Goal: Task Accomplishment & Management: Use online tool/utility

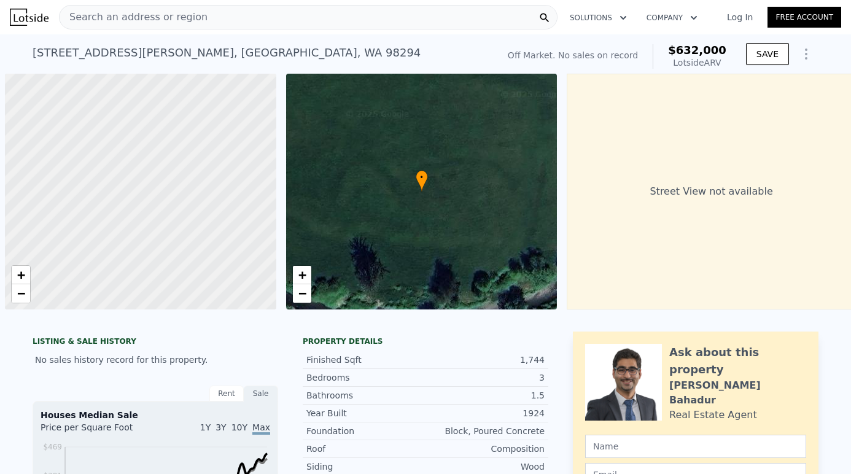
scroll to position [0, 5]
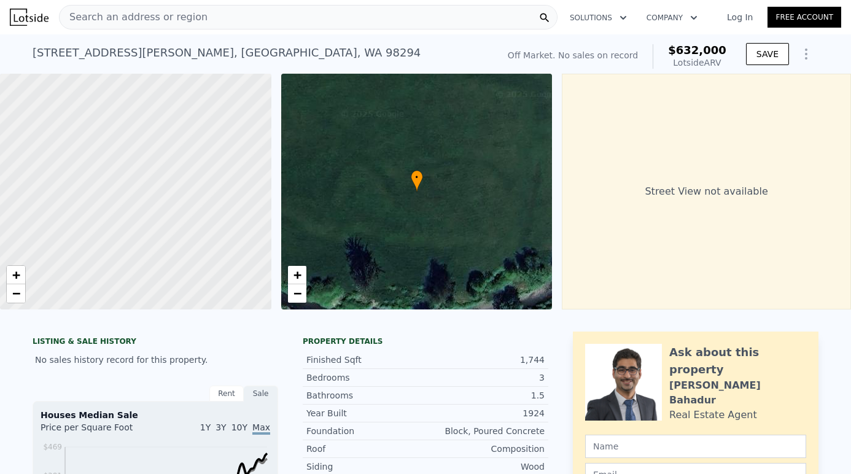
click at [346, 22] on div "Search an address or region" at bounding box center [308, 17] width 499 height 25
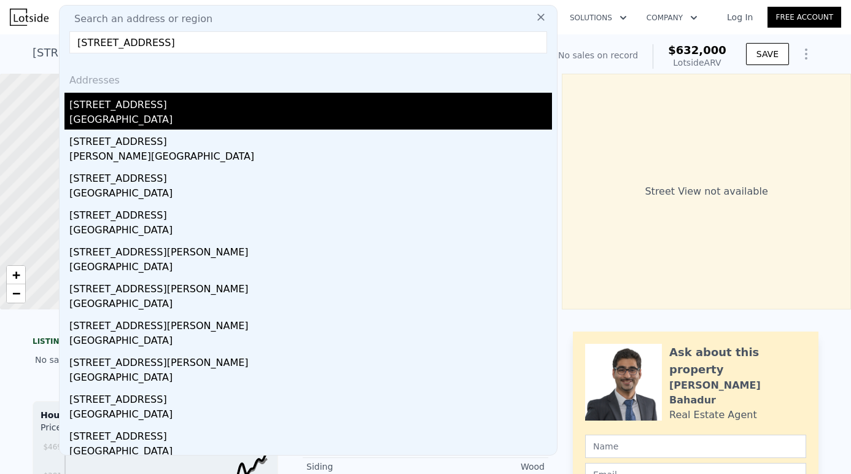
type input "[STREET_ADDRESS]"
click at [195, 108] on div "[STREET_ADDRESS]" at bounding box center [310, 103] width 483 height 20
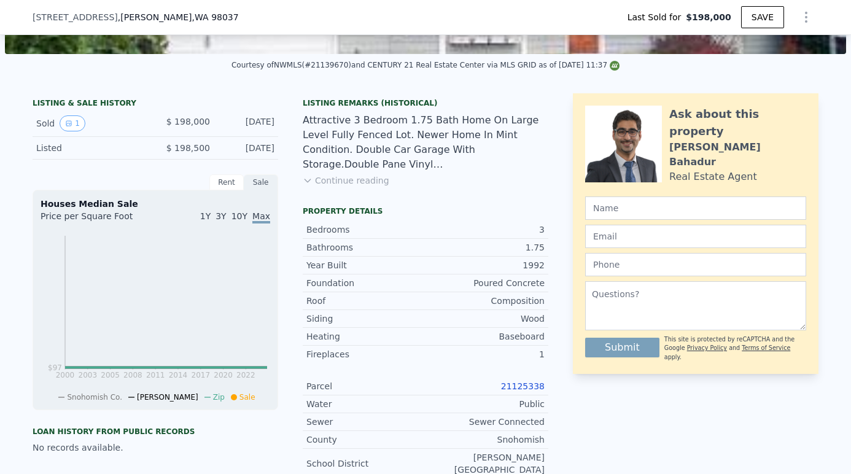
scroll to position [259, 0]
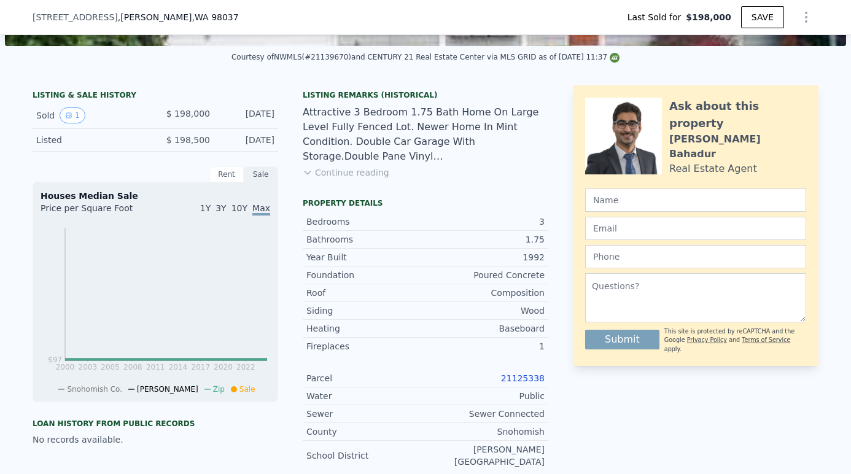
click at [526, 378] on link "21125338" at bounding box center [523, 378] width 44 height 10
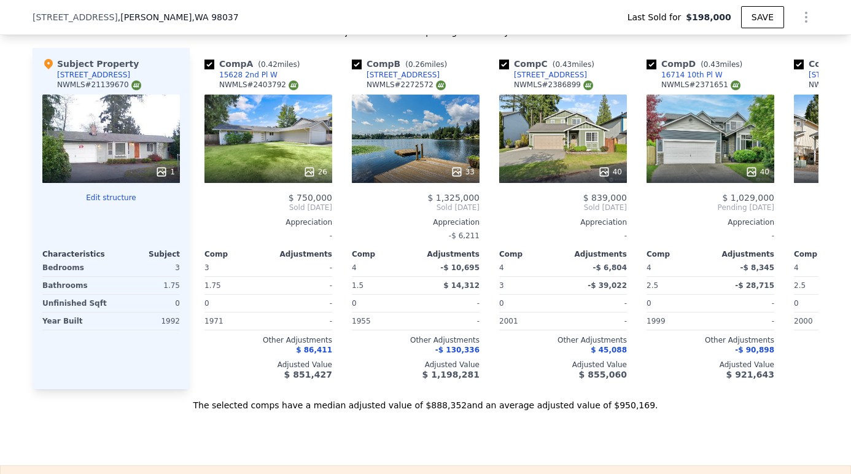
type input "$ 960,000"
type input "$ 674,981"
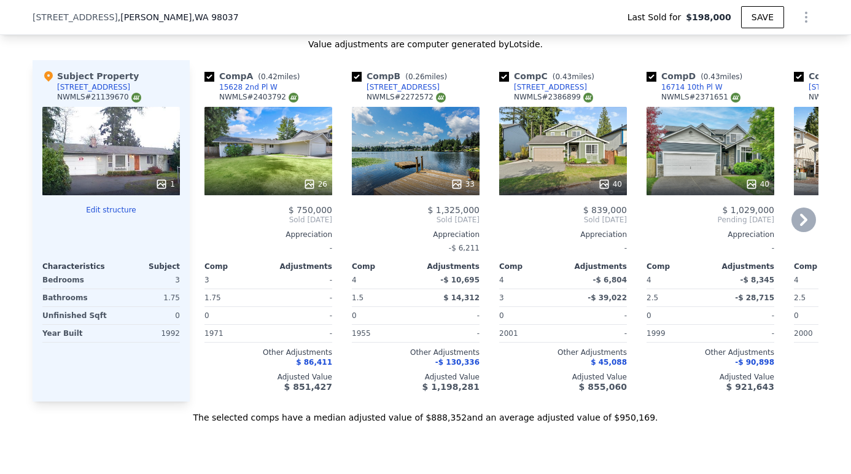
scroll to position [1100, 0]
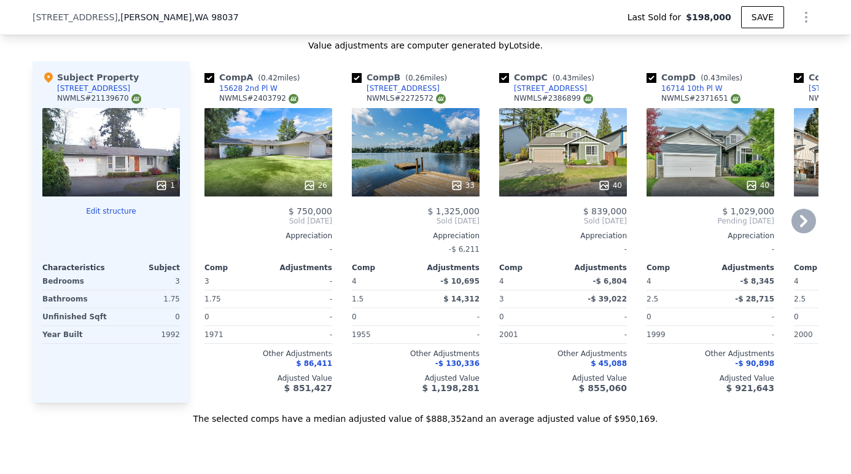
click at [302, 153] on div "26" at bounding box center [269, 152] width 128 height 88
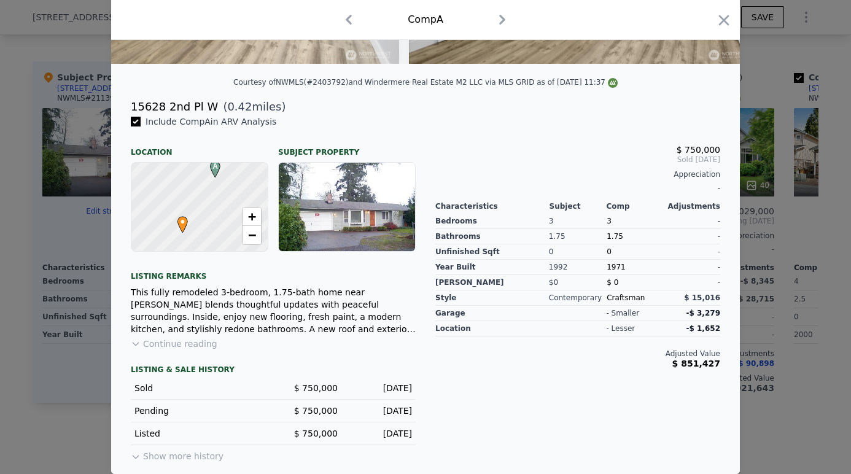
scroll to position [251, 0]
click at [186, 344] on button "Continue reading" at bounding box center [174, 344] width 87 height 12
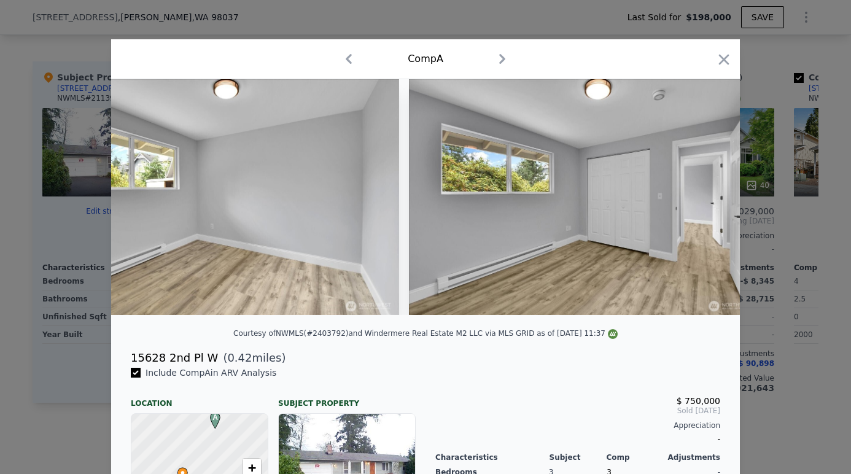
scroll to position [0, 0]
click at [725, 57] on icon "button" at bounding box center [724, 59] width 17 height 17
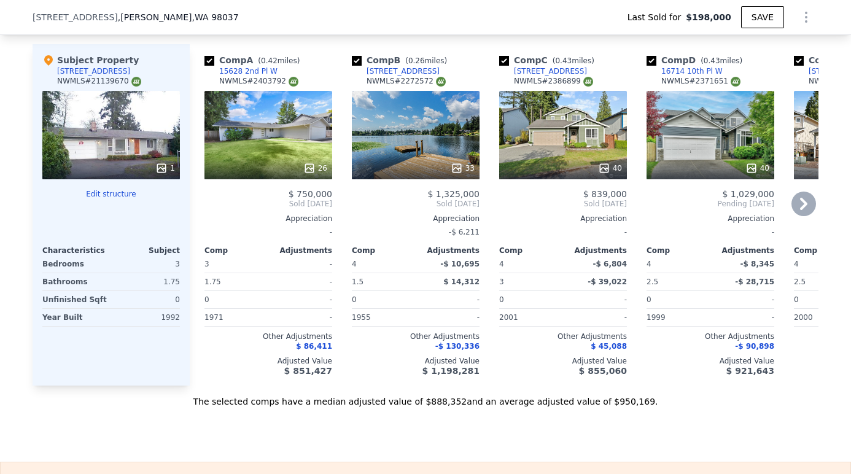
scroll to position [1123, 0]
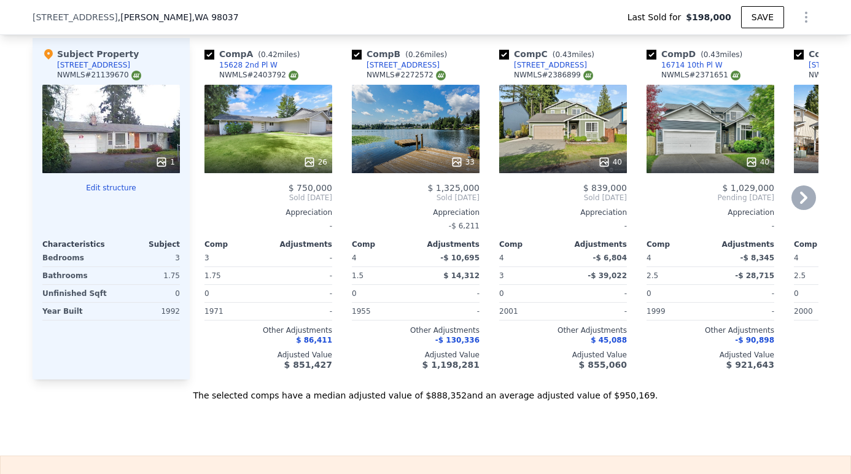
click at [281, 125] on div "26" at bounding box center [269, 129] width 128 height 88
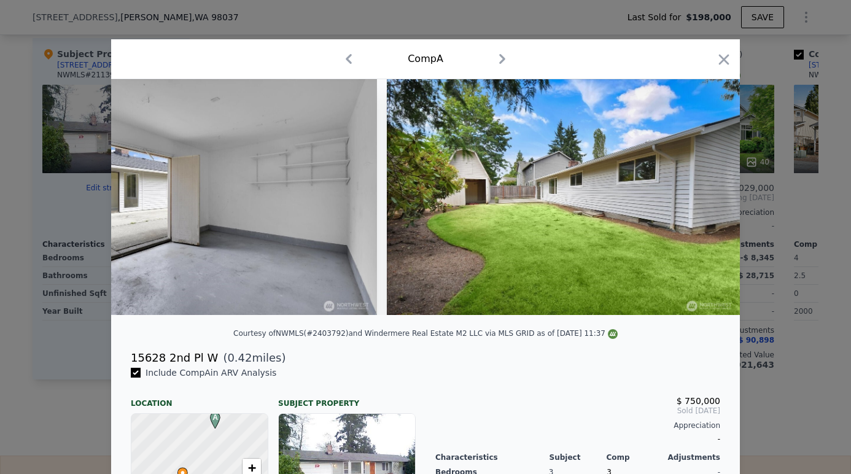
scroll to position [0, 8807]
click at [719, 62] on icon "button" at bounding box center [724, 59] width 17 height 17
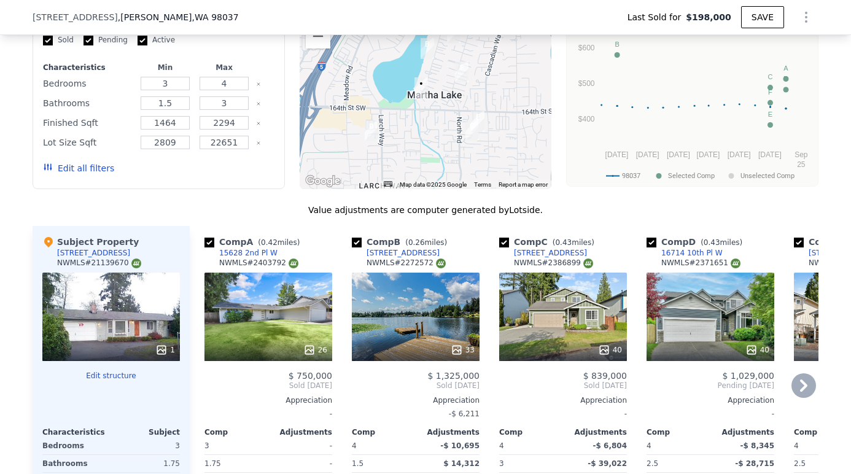
scroll to position [953, 0]
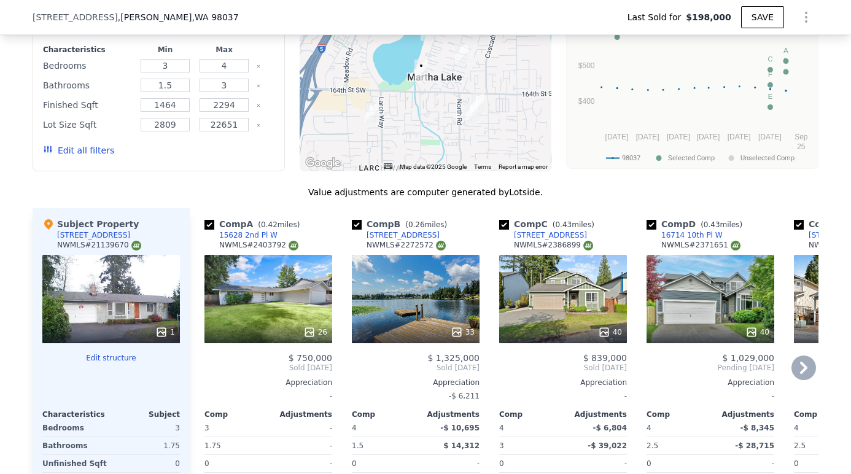
click at [286, 290] on div "26" at bounding box center [269, 299] width 128 height 88
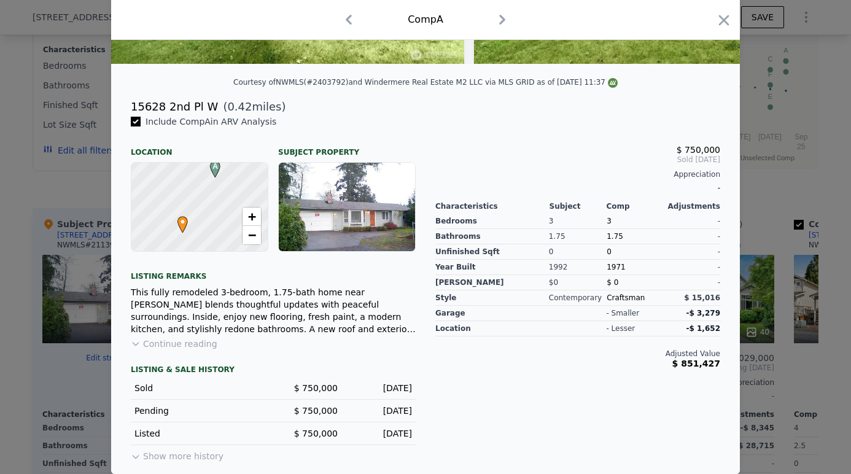
scroll to position [251, 0]
click at [176, 346] on button "Continue reading" at bounding box center [174, 344] width 87 height 12
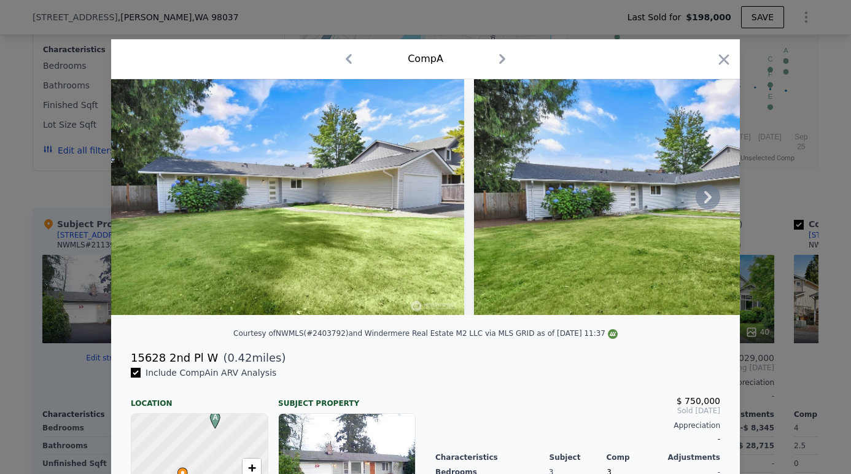
scroll to position [0, 0]
click at [727, 56] on icon "button" at bounding box center [724, 59] width 17 height 17
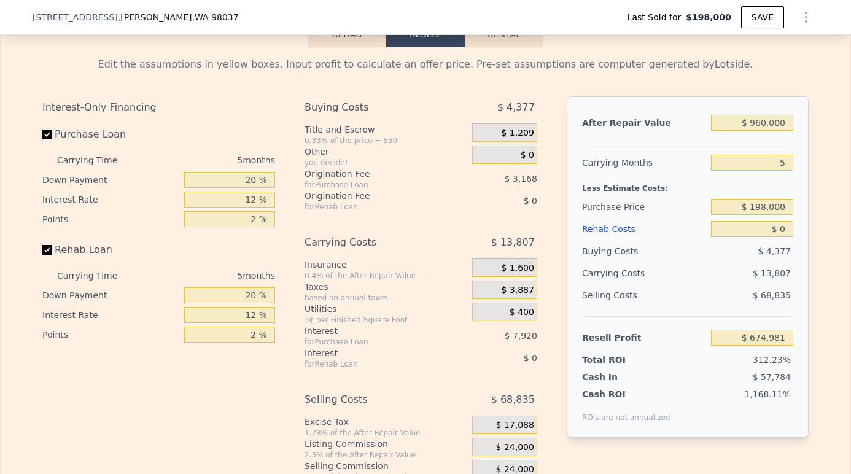
scroll to position [1609, 0]
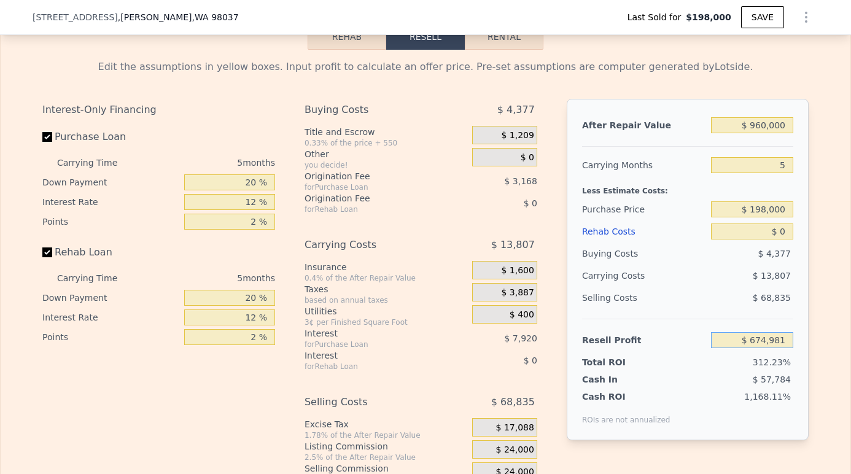
drag, startPoint x: 787, startPoint y: 329, endPoint x: 719, endPoint y: 323, distance: 67.9
click at [718, 332] on input "$ 674,981" at bounding box center [752, 340] width 82 height 16
type input "$ 750,000"
type input "$ 127,184"
click at [789, 224] on input "$ 0" at bounding box center [752, 232] width 82 height 16
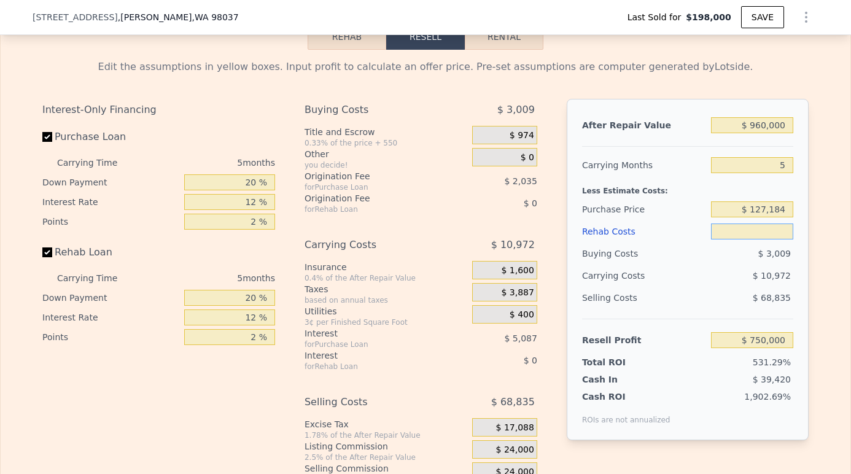
type input "$ 8"
type input "$ 749,992"
type input "$ 80"
type input "$ 749,914"
type input "$ 800"
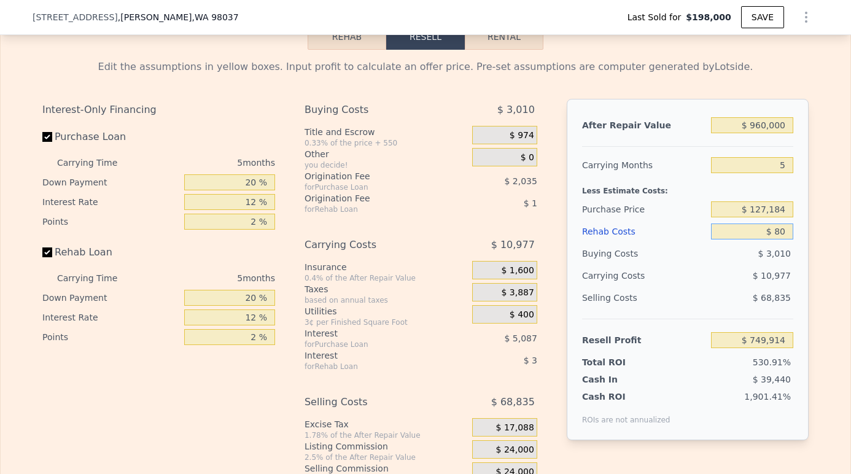
type input "$ 749,157"
type input "$ 8,000"
type input "$ 741,552"
type input "$ 80,000"
type input "$ 665,520"
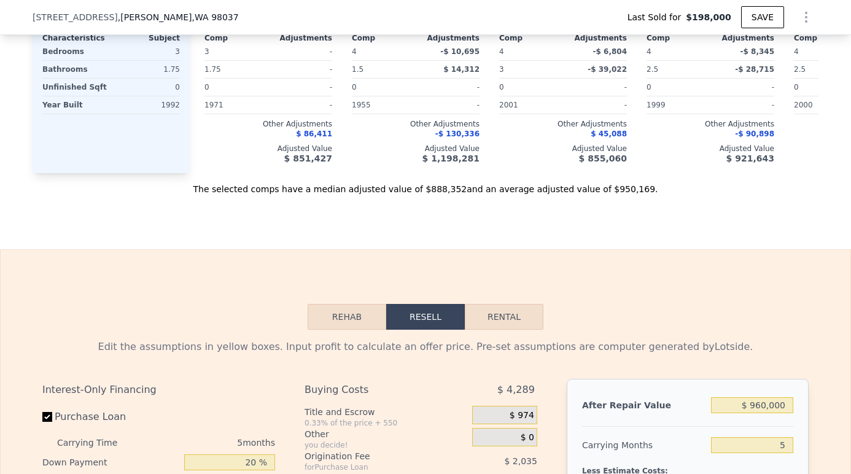
scroll to position [1475, 0]
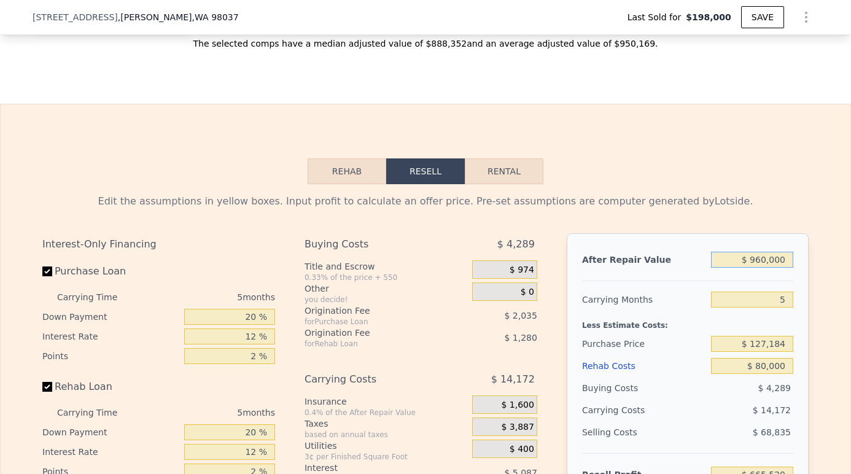
click at [754, 252] on input "$ 960,000" at bounding box center [752, 260] width 82 height 16
click at [766, 252] on input "$ 960,000" at bounding box center [752, 260] width 82 height 16
type input "$ 96,000"
type input "-$ 135,584"
type input "$ 9,000"
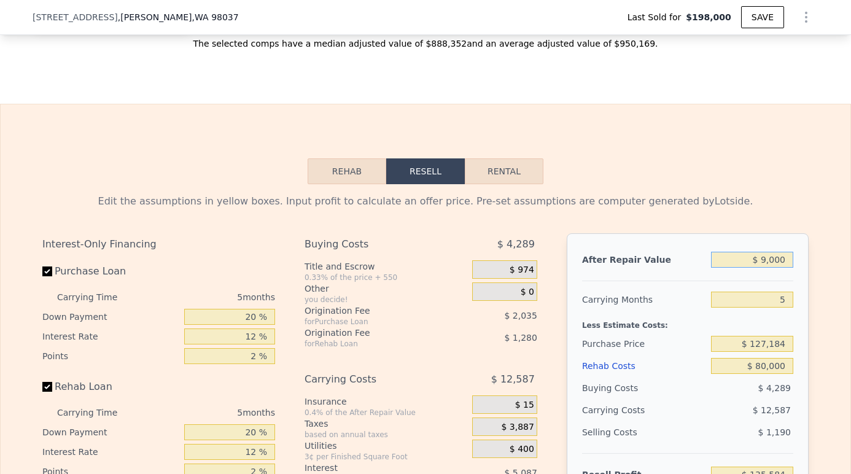
type input "-$ 216,250"
type input "$ 000"
type input "-$ 224,595"
type input "$ 7,000"
type input "-$ 218,105"
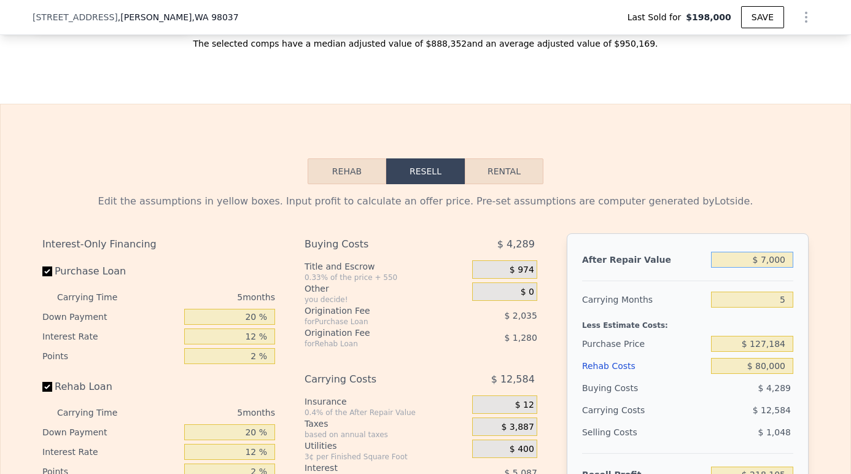
type input "$ 75,000"
type input "-$ 155,055"
type input "$ 750,000"
type input "$ 470,807"
type input "$ 750,000"
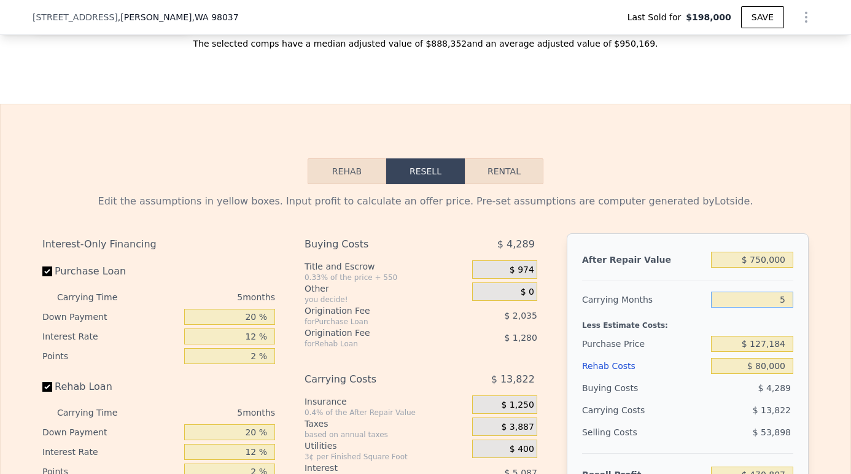
click at [786, 292] on input "5" at bounding box center [752, 300] width 82 height 16
type input "3"
type input "$ 476,336"
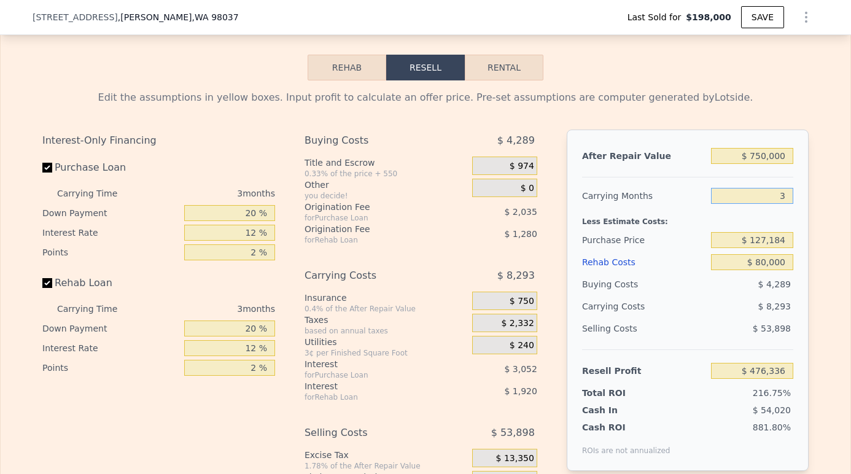
scroll to position [1582, 0]
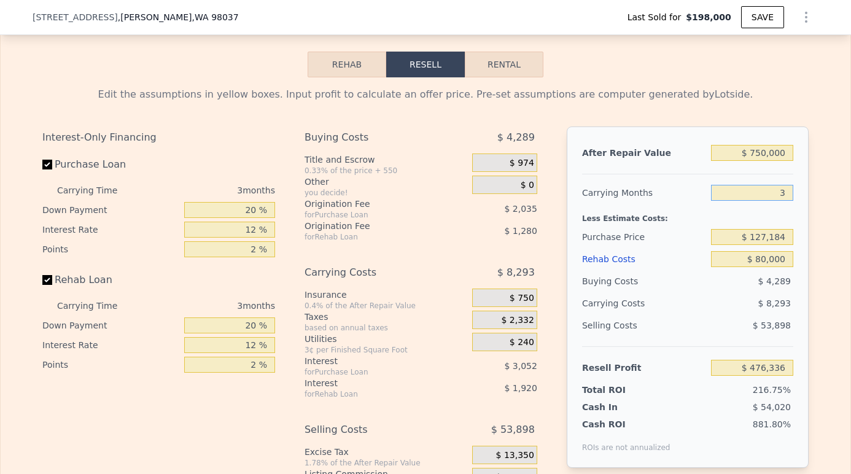
type input "3"
drag, startPoint x: 784, startPoint y: 225, endPoint x: 748, endPoint y: 225, distance: 35.6
click at [748, 229] on input "$ 127,184" at bounding box center [752, 237] width 82 height 16
type input "$ 530,000"
type input "$ 56,065"
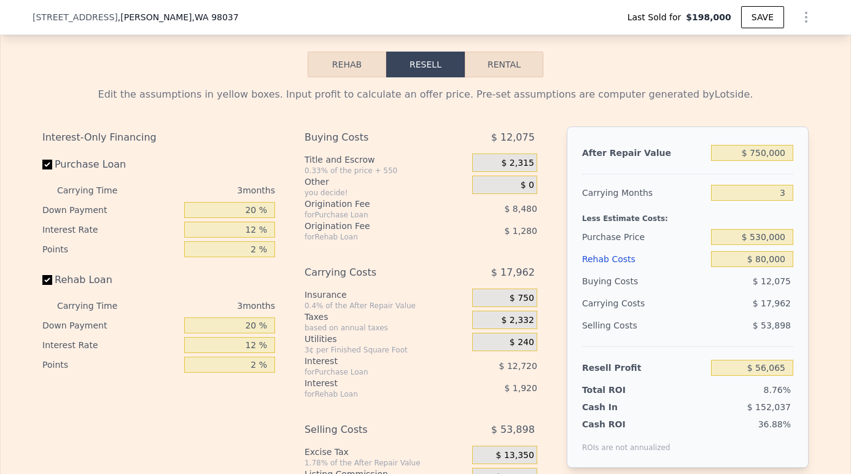
click at [713, 296] on div "$ 17,962" at bounding box center [729, 303] width 130 height 22
click at [766, 229] on input "$ 530,000" at bounding box center [752, 237] width 82 height 16
type input "$ 500,000"
type input "$ 87,365"
click at [705, 300] on div "$ 17,962" at bounding box center [729, 303] width 130 height 22
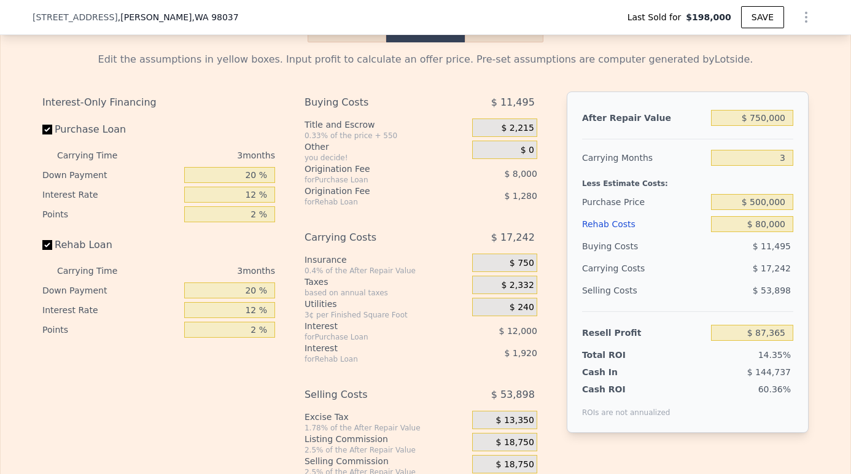
scroll to position [1618, 0]
type input "$ 960,000"
type input "5"
type input "$ 0"
type input "$ 674,981"
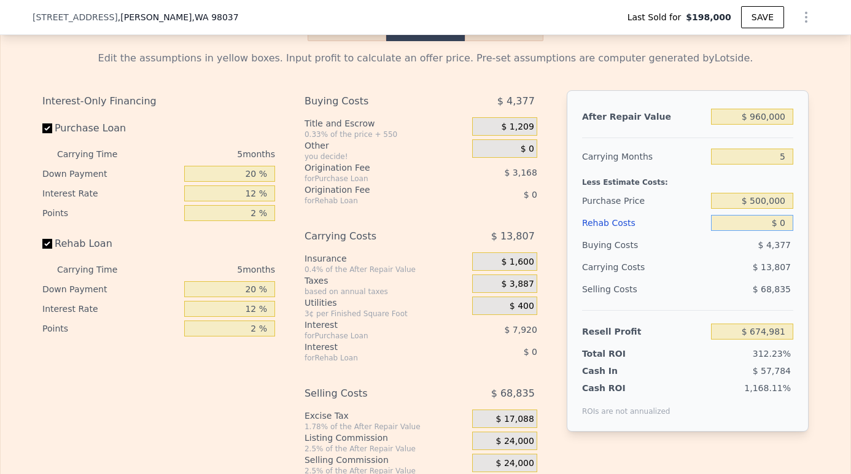
click at [782, 215] on input "$ 0" at bounding box center [752, 223] width 82 height 16
type input "$ 70"
type input "$ 674,905"
type input "$ 700"
type input "$ 674,240"
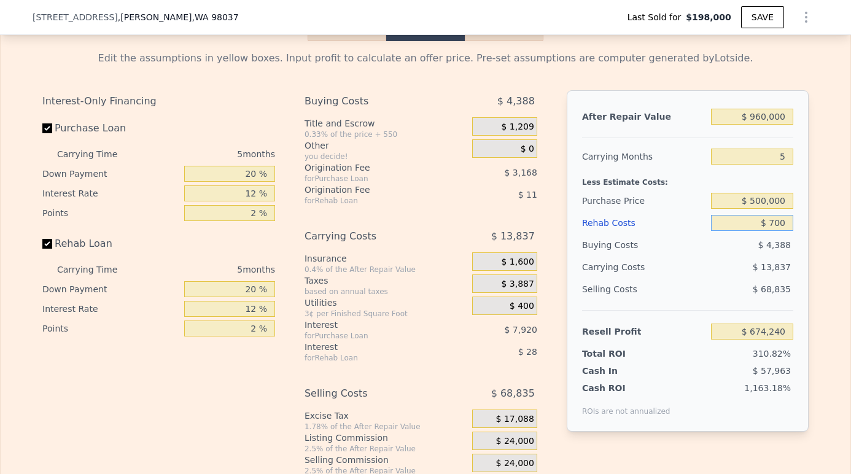
type input "$ 7,000"
type input "$ 667,589"
type input "$ 70,000"
type input "$ 601,061"
click at [702, 280] on div "Selling Costs" at bounding box center [644, 289] width 124 height 22
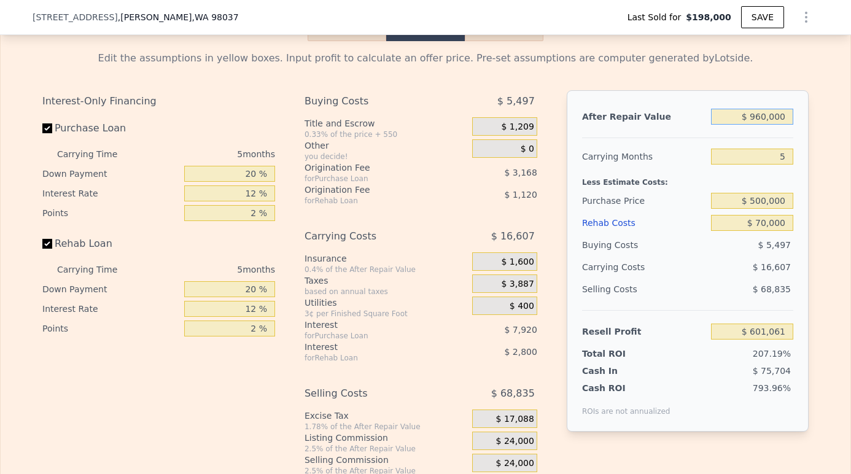
click at [767, 109] on input "$ 960,000" at bounding box center [752, 117] width 82 height 16
type input "$ 96,000"
type input "-$ 200,043"
type input "$ 9,000"
type input "-$ 280,709"
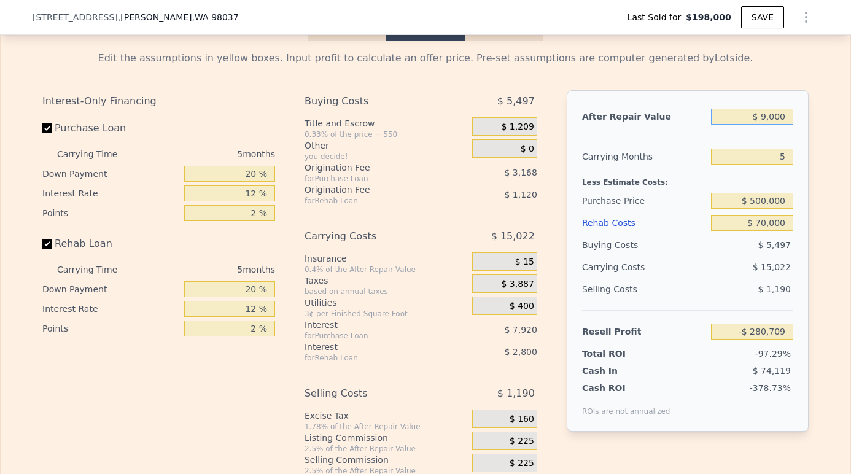
type input "$ 000"
type input "-$ 289,054"
type input "$ 7,000"
type input "-$ 282,564"
type input "$ 75,000"
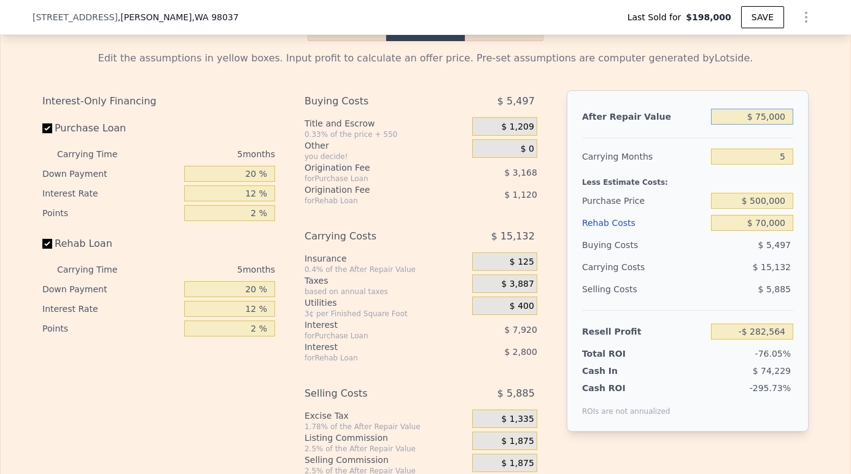
type input "-$ 219,514"
type input "$ 750,000"
type input "$ 406,348"
type input "$ 750,000"
click at [787, 149] on input "5" at bounding box center [752, 157] width 82 height 16
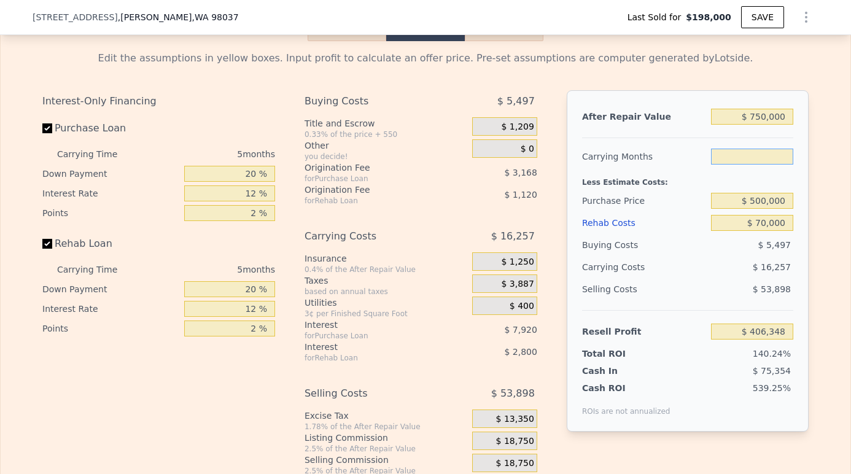
type input "3"
type input "$ 412,851"
type input "3"
click at [721, 193] on input "$ 500,000" at bounding box center [752, 201] width 82 height 16
click at [753, 324] on input "$ 96,760" at bounding box center [752, 332] width 82 height 16
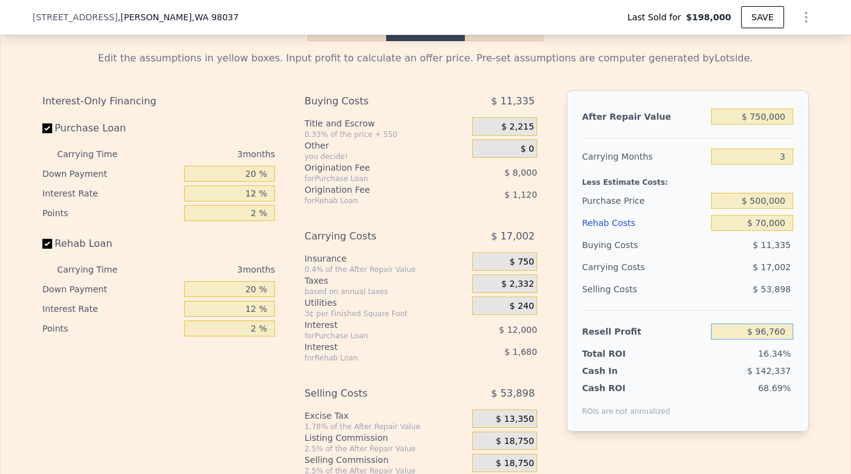
type input "$ 97,765"
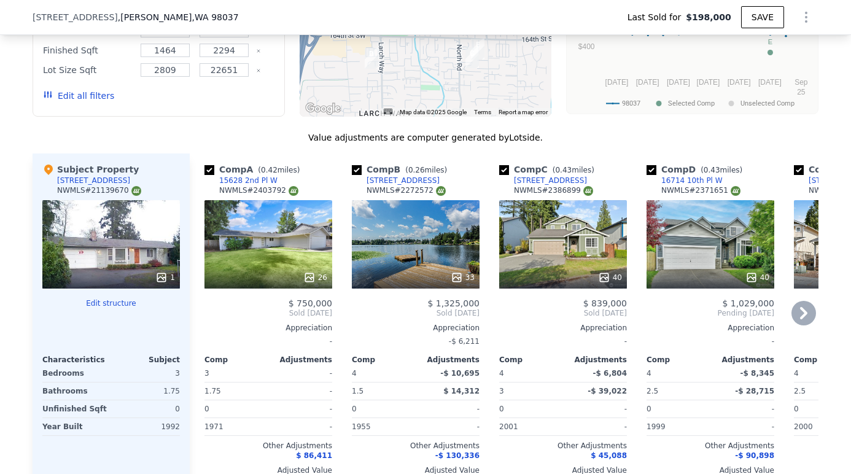
scroll to position [1009, 0]
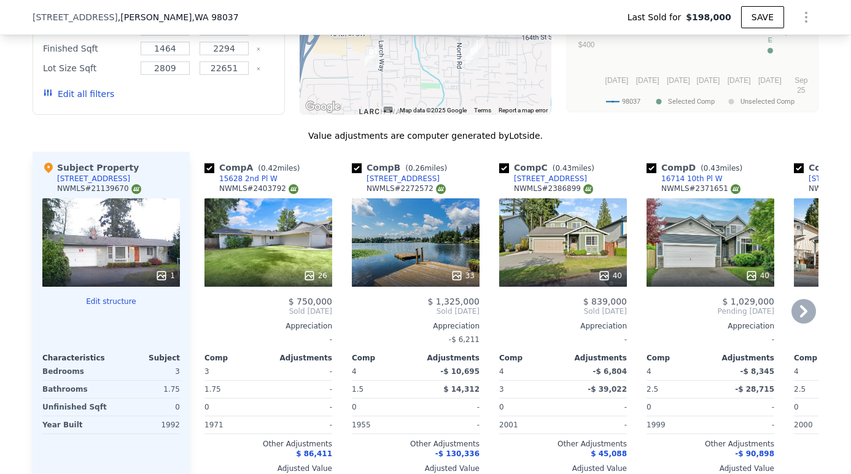
click at [281, 265] on div at bounding box center [269, 276] width 128 height 22
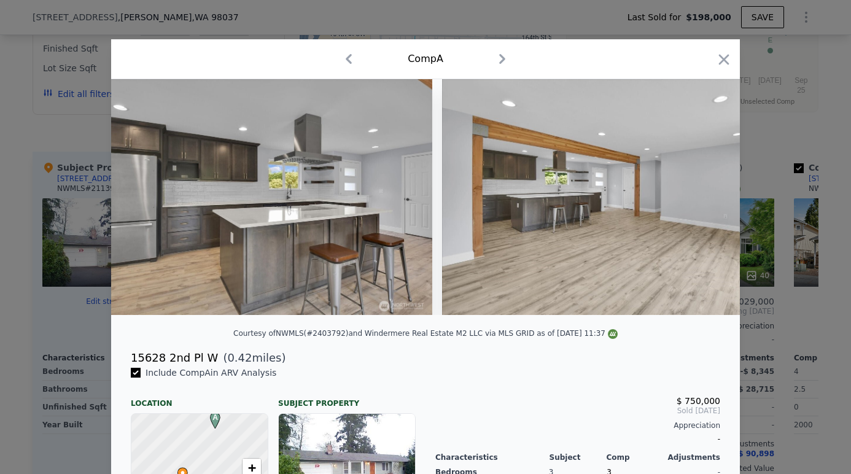
scroll to position [0, 2304]
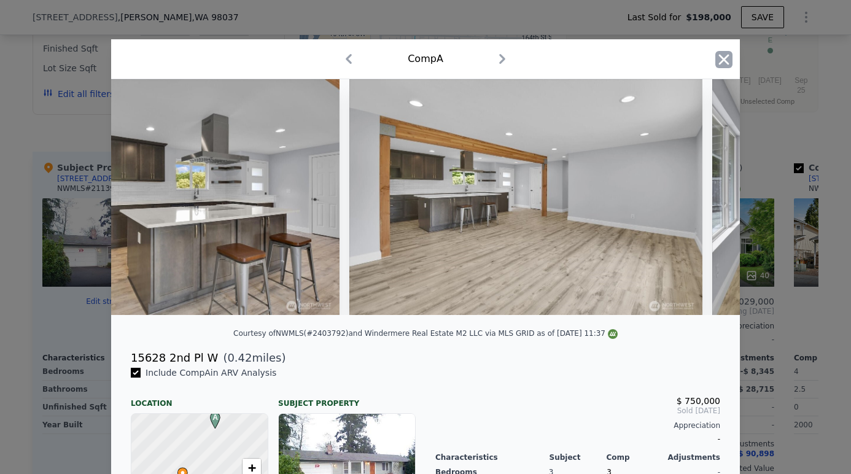
click at [719, 61] on icon "button" at bounding box center [724, 59] width 17 height 17
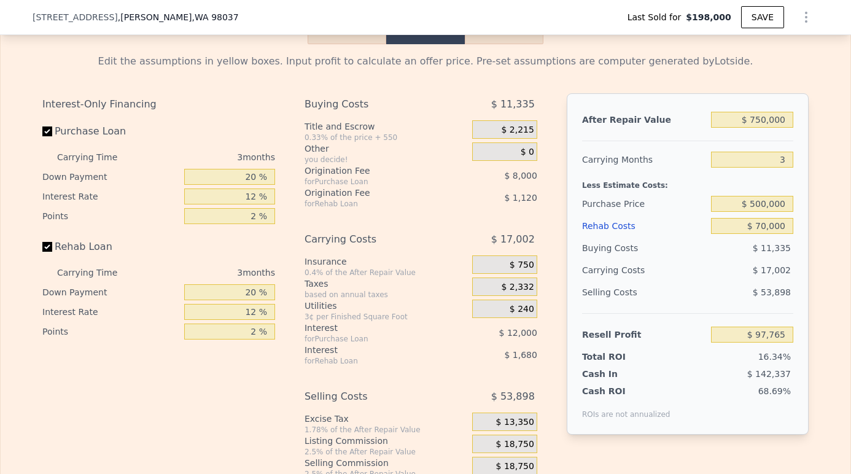
scroll to position [1586, 0]
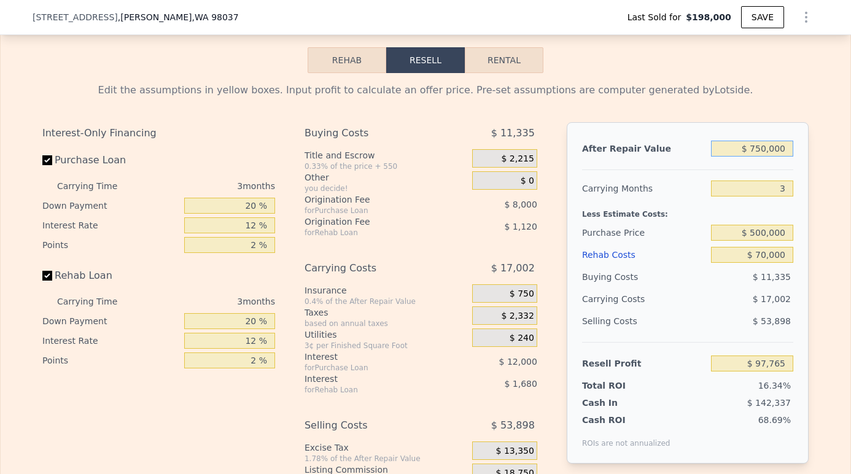
click at [767, 141] on input "$ 750,000" at bounding box center [752, 149] width 82 height 16
type input "$ 75,000"
type input "-$ 528,547"
type input "$ 7,000"
type input "-$ 591,642"
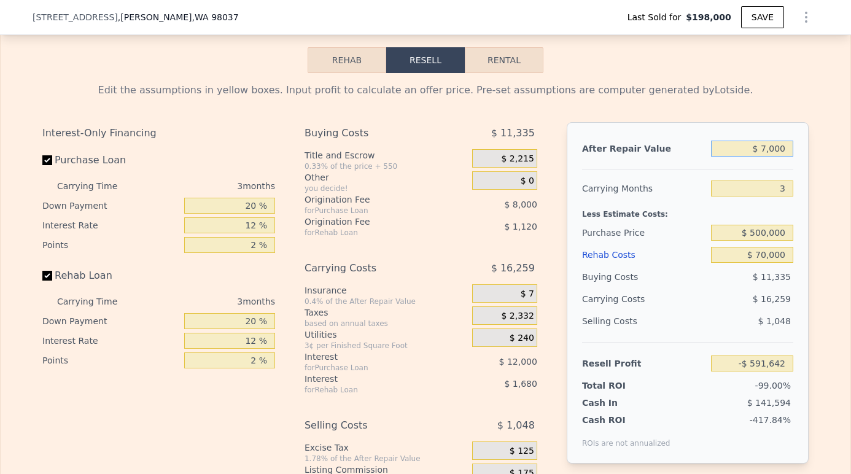
type input "$ 77,000"
type input "-$ 526,691"
type input "$ 775,000"
type input "$ 120,962"
click at [748, 181] on input "3" at bounding box center [752, 189] width 82 height 16
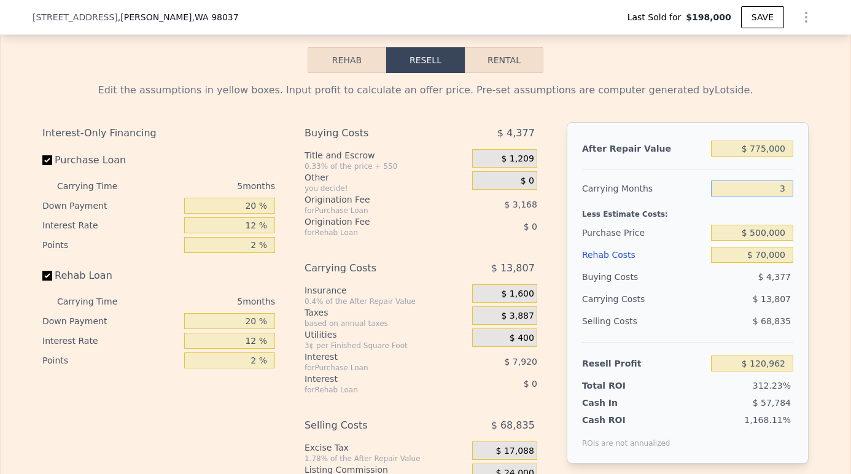
type input "$ 960,000"
type input "5"
type input "$ 0"
type input "$ 674,981"
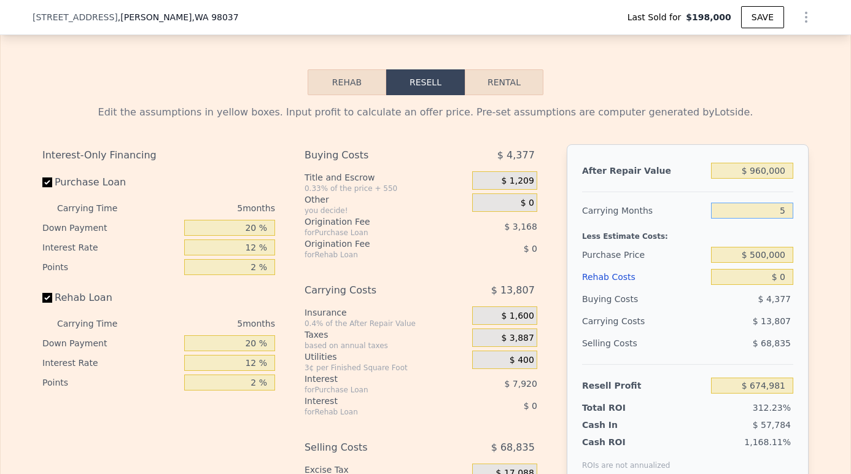
scroll to position [1565, 0]
click at [785, 202] on input "5" at bounding box center [752, 210] width 82 height 16
type input "3"
type input "$ 680,504"
type input "3"
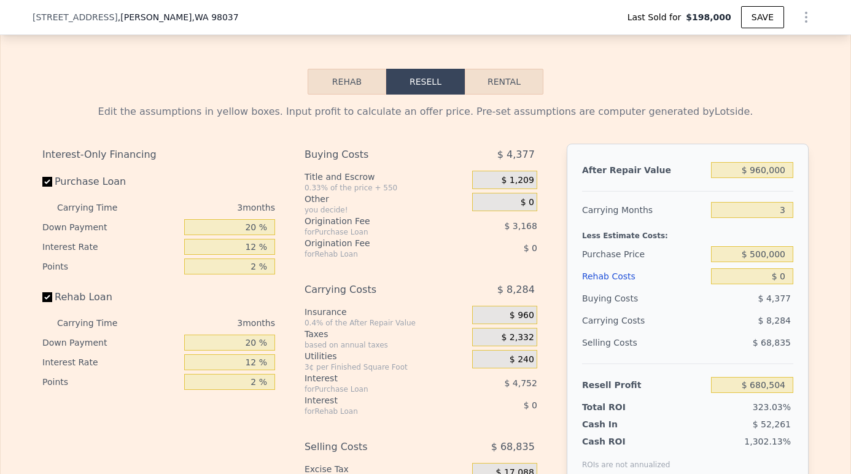
click at [687, 267] on div "Rehab Costs" at bounding box center [644, 276] width 124 height 22
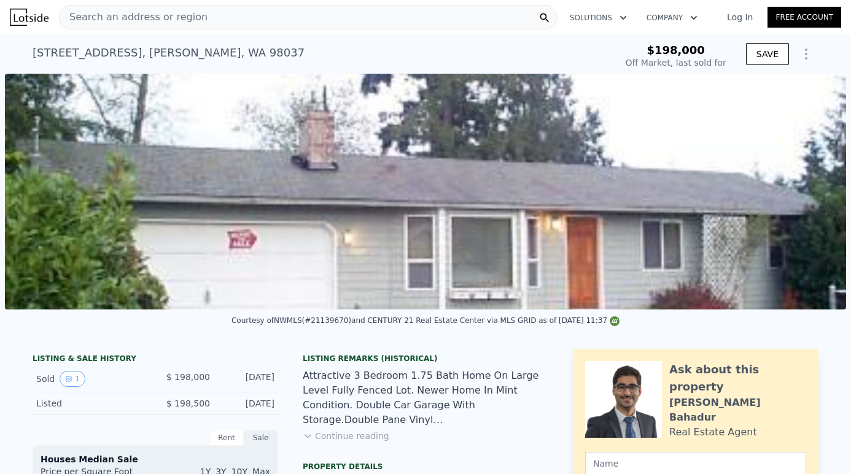
scroll to position [0, 0]
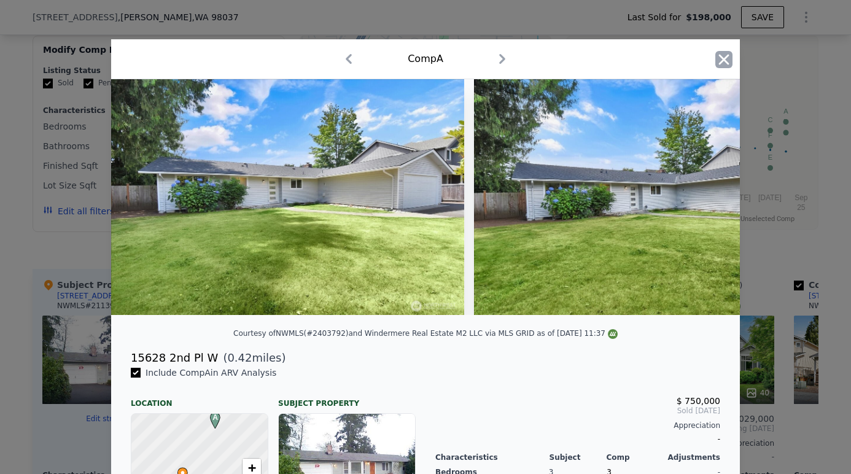
click at [725, 56] on icon "button" at bounding box center [724, 59] width 17 height 17
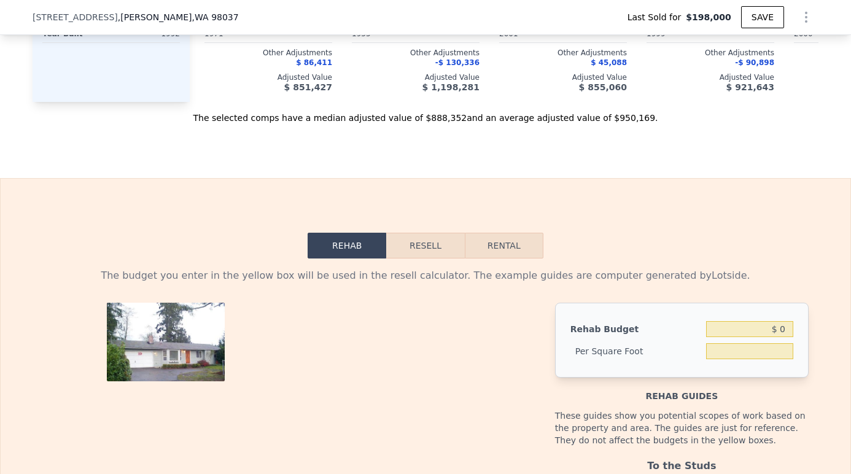
scroll to position [1374, 0]
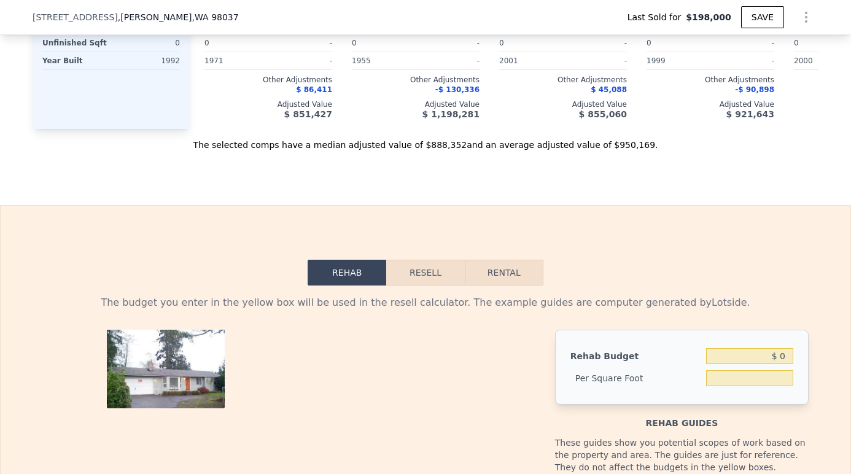
click at [516, 260] on button "Rental" at bounding box center [504, 273] width 79 height 26
select select "30"
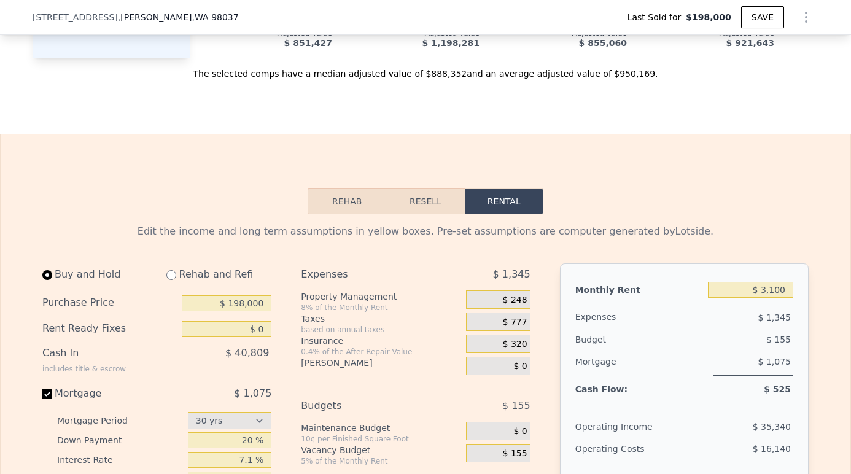
scroll to position [1463, 0]
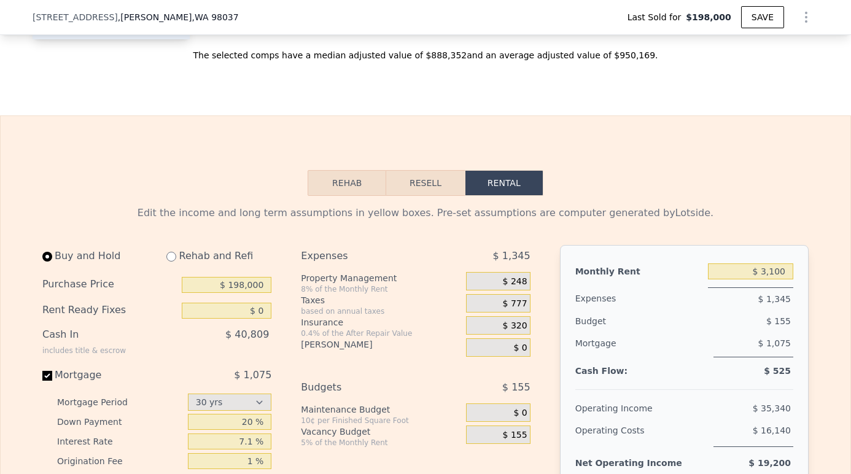
click at [420, 171] on button "Resell" at bounding box center [425, 183] width 78 height 26
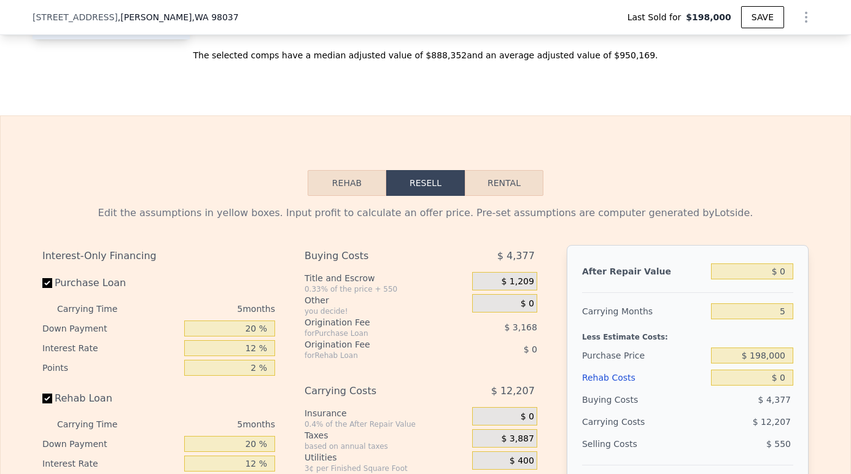
type input "-$ 215,134"
click at [343, 170] on button "Rehab" at bounding box center [347, 183] width 79 height 26
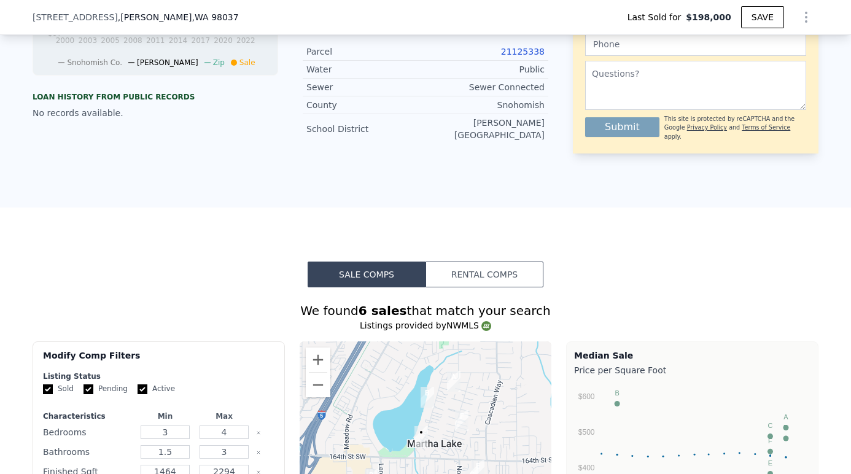
scroll to position [342, 0]
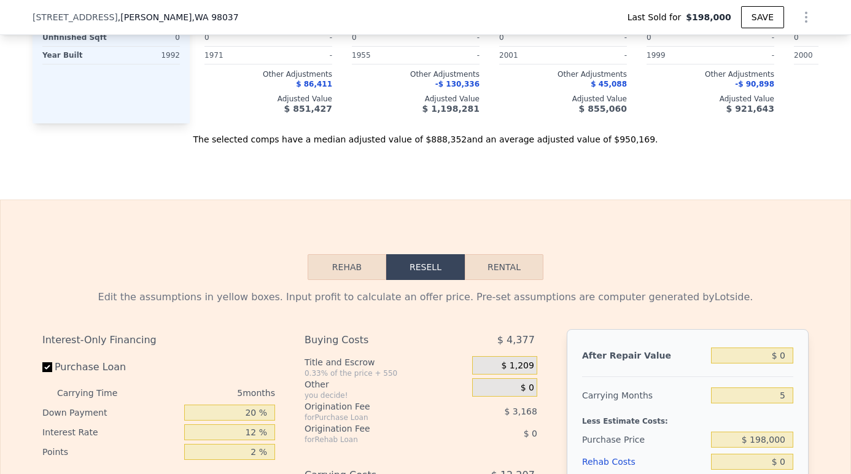
scroll to position [1380, 0]
click at [780, 348] on input "$ 0" at bounding box center [752, 355] width 82 height 16
type input "$ 70"
type input "-$ 215,069"
type input "$ 750"
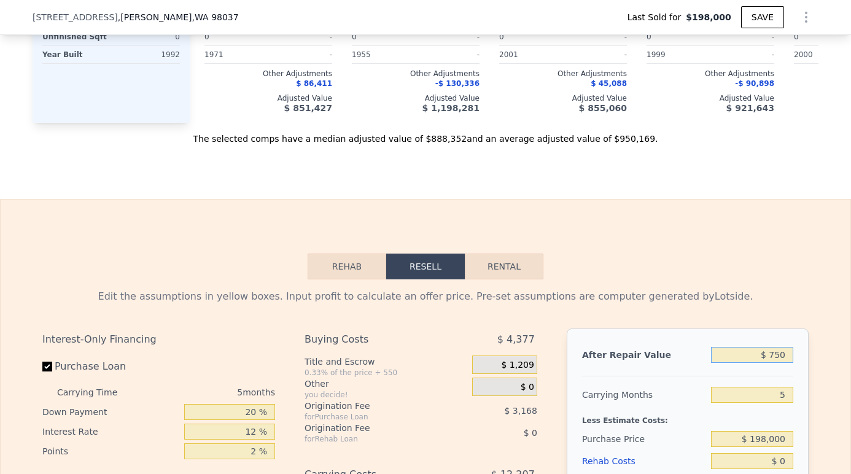
type input "-$ 214,438"
type input "$ 7,500"
type input "-$ 208,182"
type input "$ 75,000"
type input "-$ 145,594"
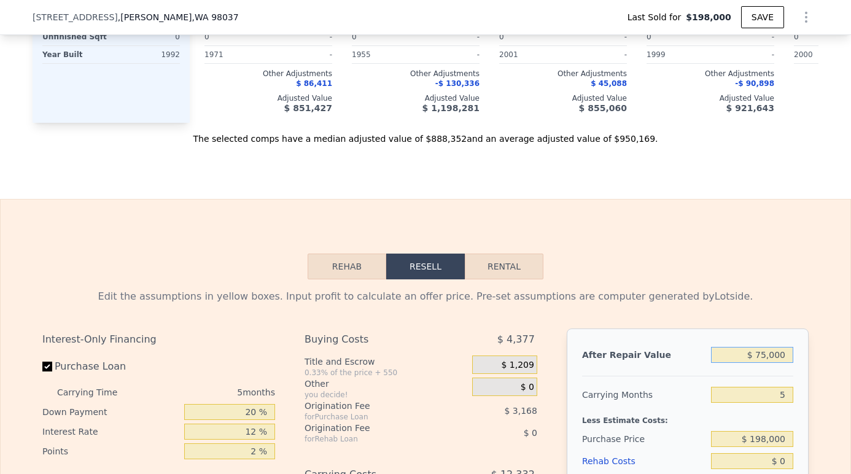
type input "$ 750,000"
type input "$ 480,268"
click at [787, 387] on input "5" at bounding box center [752, 395] width 82 height 16
type input "3"
type input "$ 485,651"
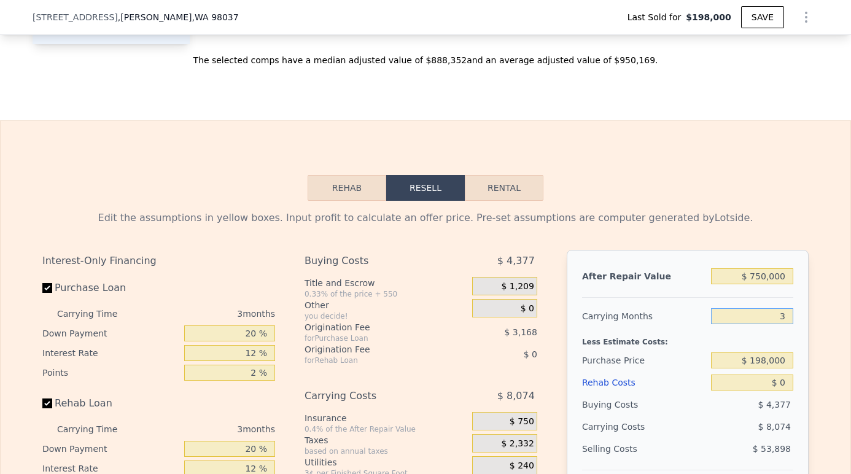
scroll to position [1461, 0]
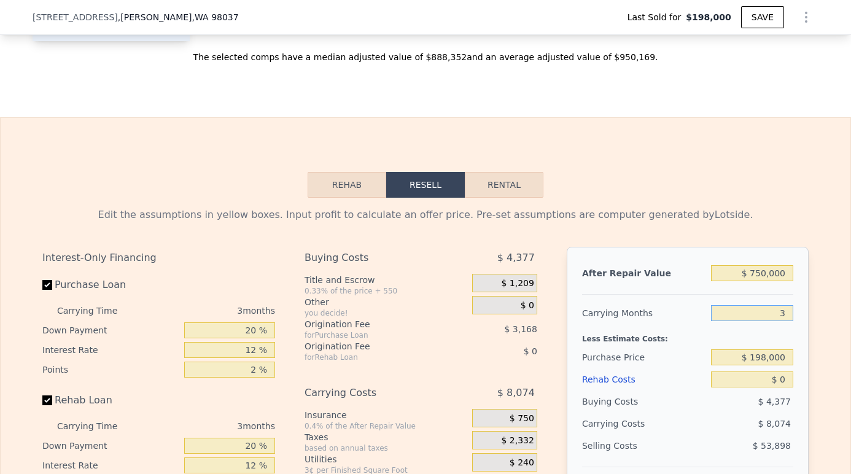
type input "3"
click at [782, 372] on input "$ 0" at bounding box center [752, 380] width 82 height 16
type input "$ 70"
type input "$ 485,577"
type input "$ 700"
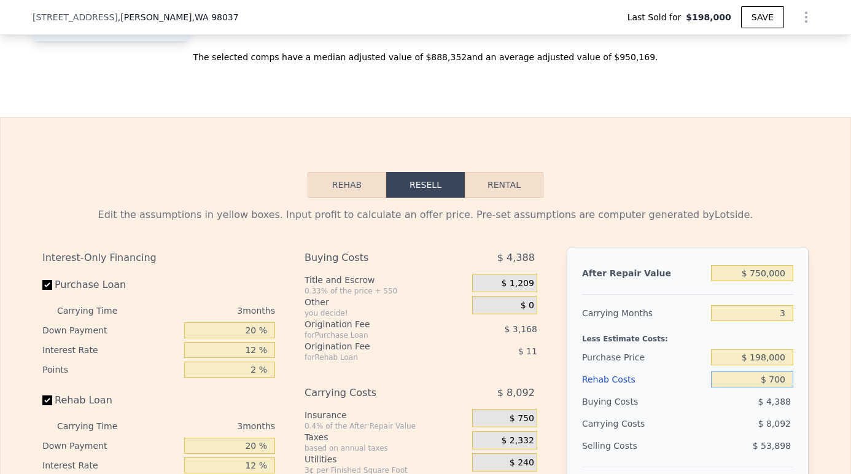
type input "$ 484,922"
type input "$ 7,000"
type input "$ 478,371"
type input "$ 70,000"
type input "$ 412,851"
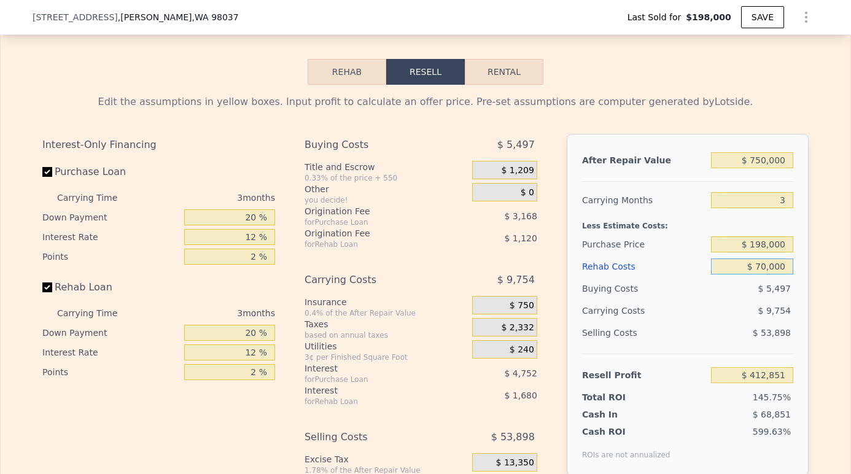
scroll to position [1576, 0]
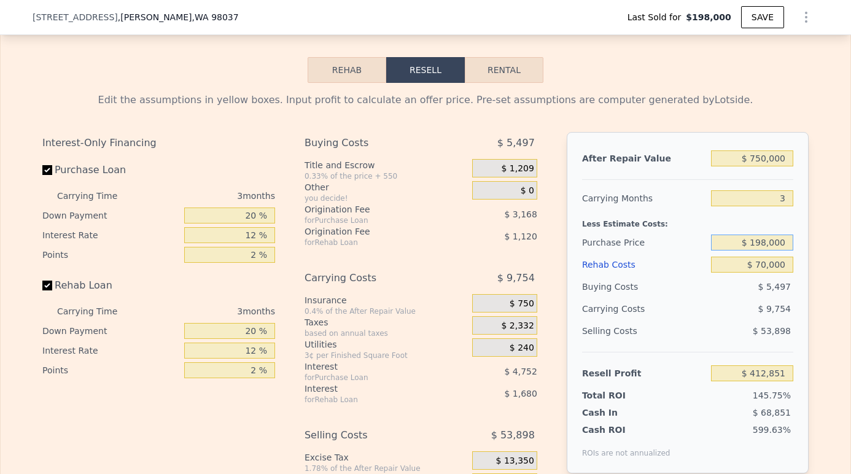
click at [771, 235] on input "$ 198,000" at bounding box center [752, 243] width 82 height 16
type input "$ 500,000"
click at [740, 257] on input "$ 70,000" at bounding box center [752, 265] width 82 height 16
type input "$ 97,765"
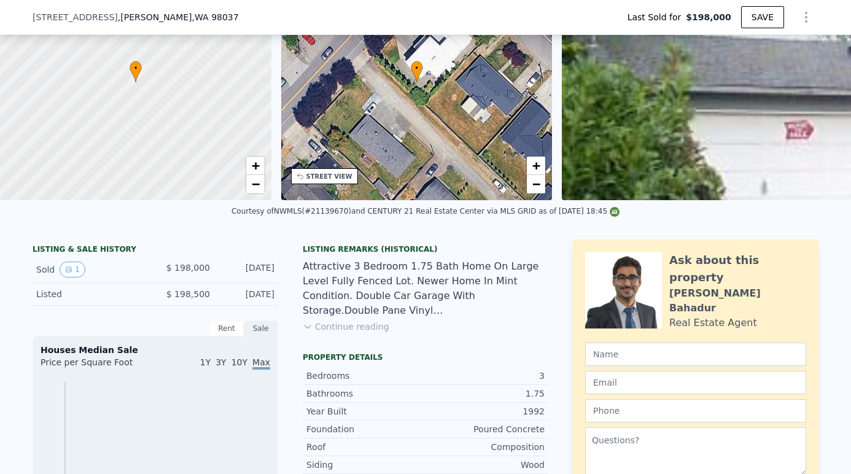
scroll to position [106, 0]
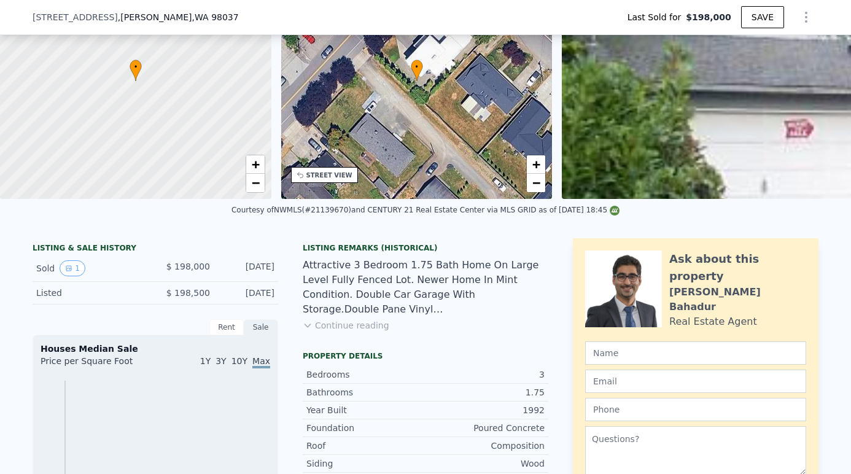
click at [345, 321] on button "Continue reading" at bounding box center [346, 325] width 87 height 12
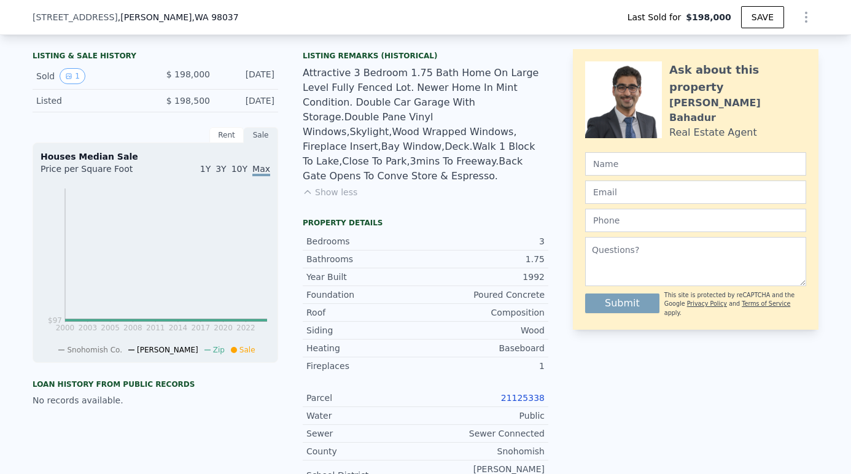
scroll to position [394, 0]
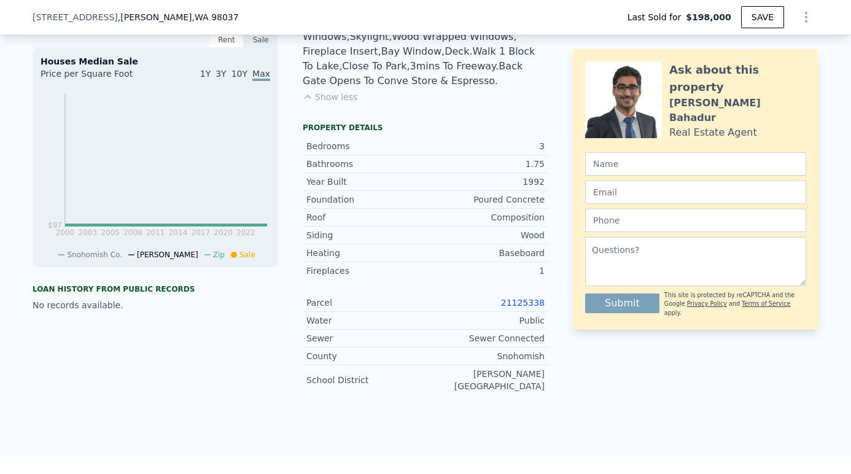
click at [528, 298] on link "21125338" at bounding box center [523, 303] width 44 height 10
type input "$ 960,000"
type input "5"
type input "$ 0"
type input "$ 674,981"
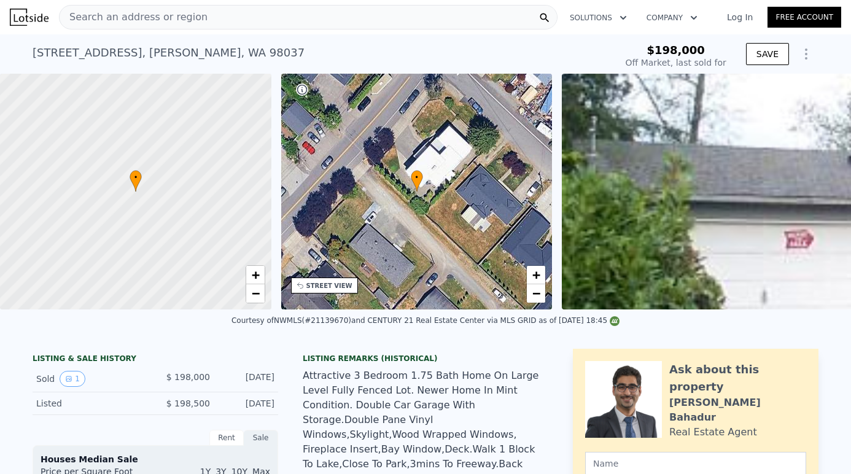
scroll to position [0, 0]
click at [538, 295] on span "−" at bounding box center [537, 293] width 8 height 15
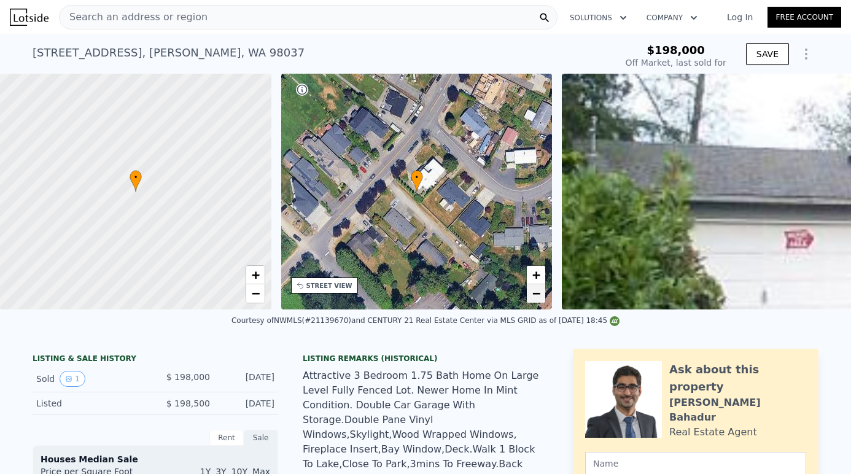
click at [538, 295] on span "−" at bounding box center [537, 293] width 8 height 15
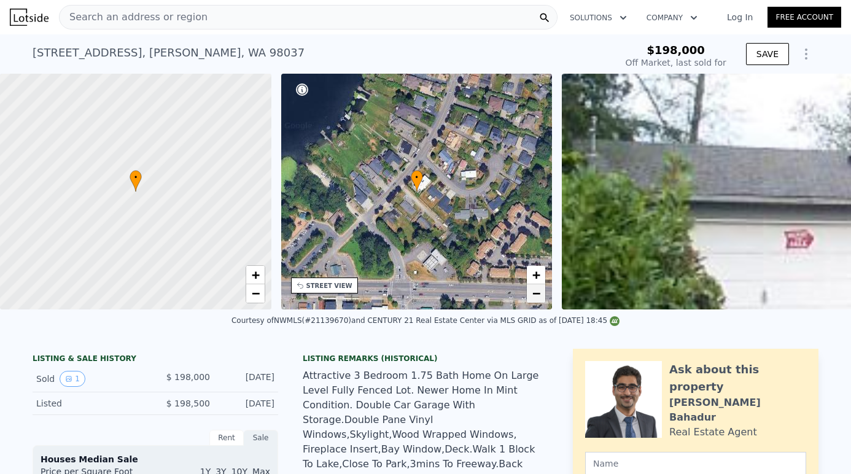
click at [538, 295] on span "−" at bounding box center [537, 293] width 8 height 15
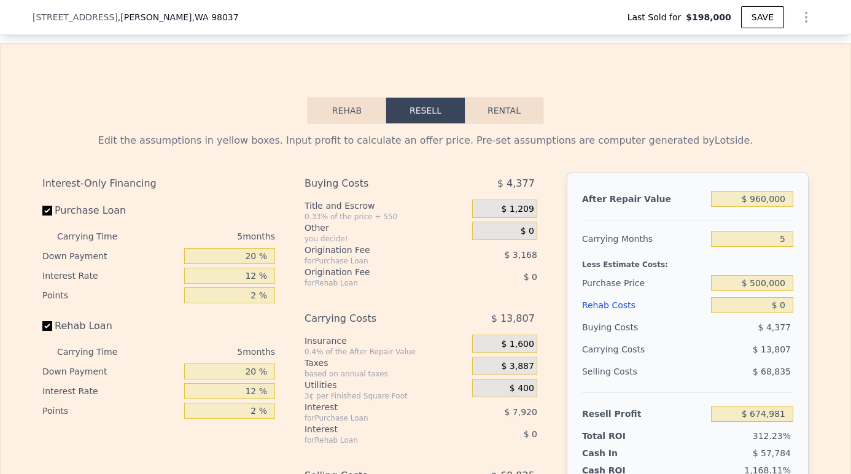
scroll to position [1610, 0]
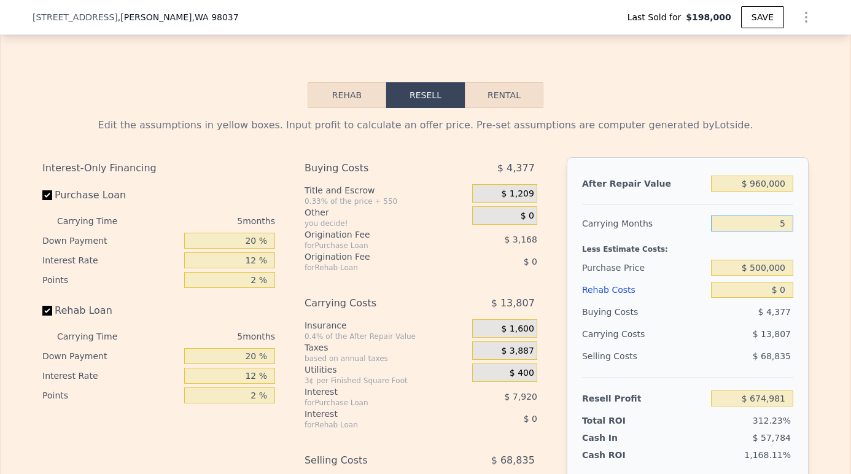
click at [787, 216] on input "5" at bounding box center [752, 224] width 82 height 16
type input "3"
type input "$ 680,504"
type input "3"
click at [781, 282] on input "$ 0" at bounding box center [752, 290] width 82 height 16
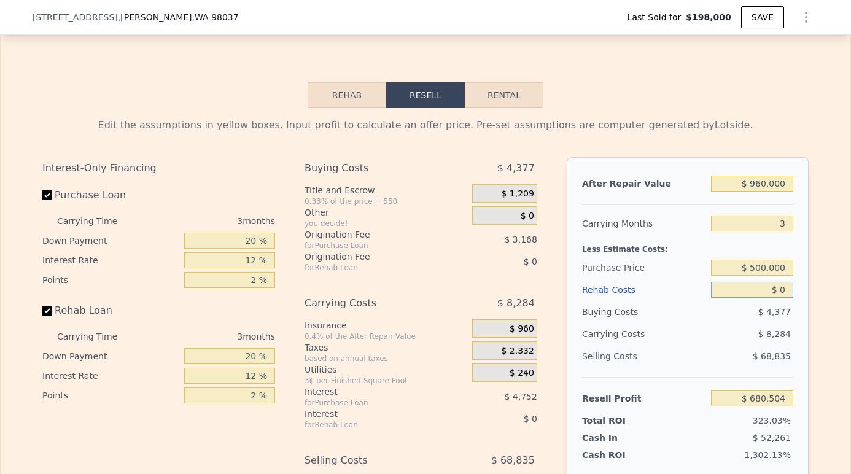
type input "$ 70"
type input "$ 680,430"
type input "$ 700"
type input "$ 679,775"
type input "$ 7,000"
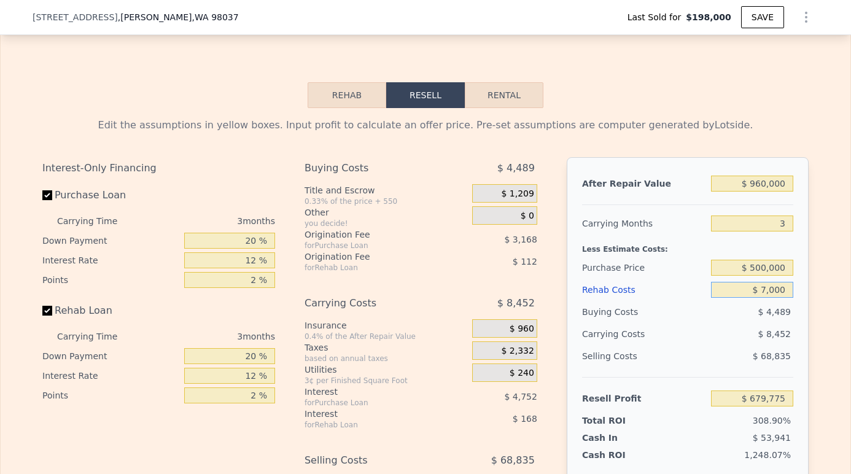
type input "$ 673,224"
type input "$ 70,000"
type input "$ 607,704"
click at [788, 176] on input "$ 960,000" at bounding box center [752, 184] width 82 height 16
type input "$ 96,000"
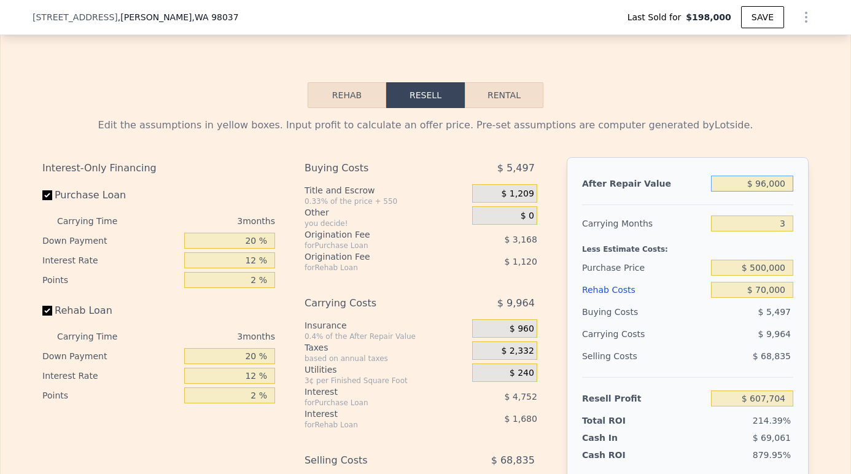
type input "-$ 193,976"
type input "$ 9,600"
type input "-$ 274,144"
type input "$ 960"
type input "-$ 282,160"
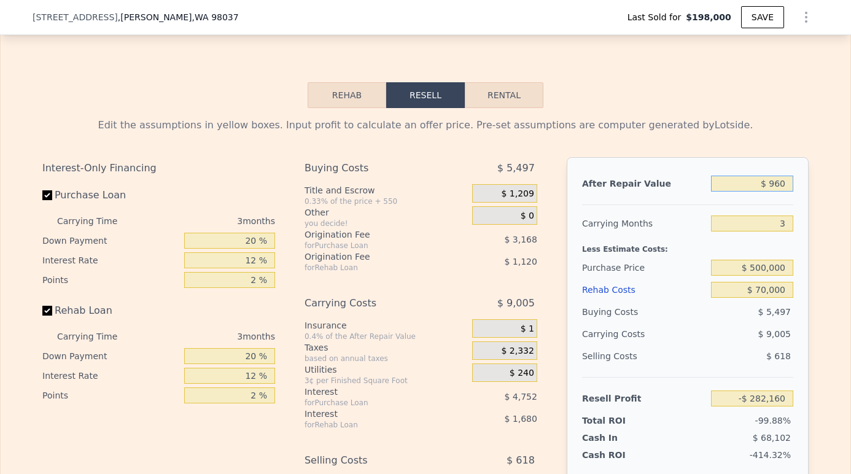
type input "$ 96"
type input "-$ 282,961"
type input "$ 9"
type input "-$ 283,042"
type input "$ 7"
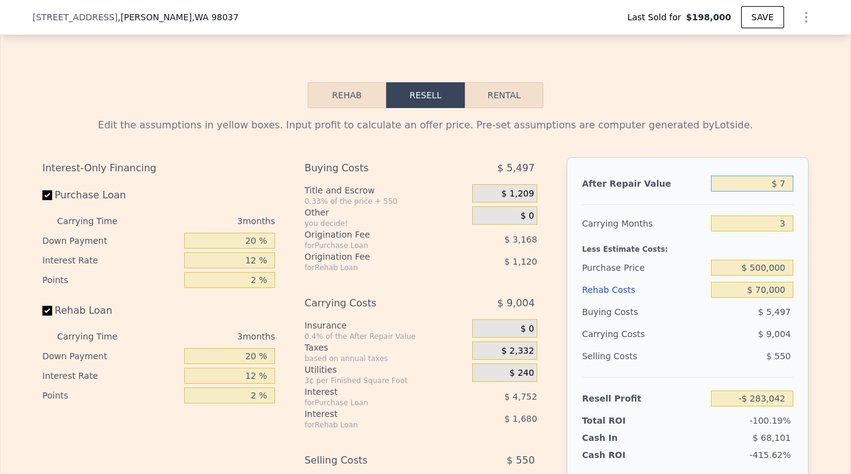
type input "-$ 283,044"
type input "$ 77"
type input "-$ 282,979"
type input "$ 775"
type input "-$ 282,332"
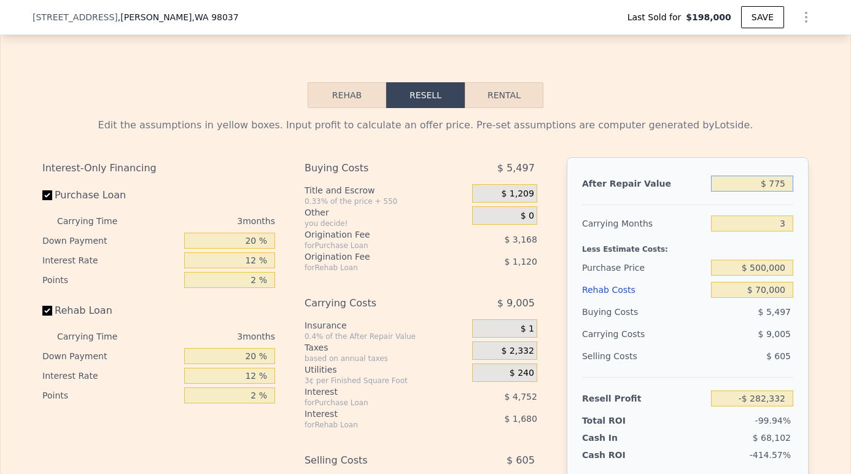
type input "$ 7,750"
type input "-$ 275,861"
type input "$ 77,500"
type input "-$ 211,143"
type input "$ 775,000"
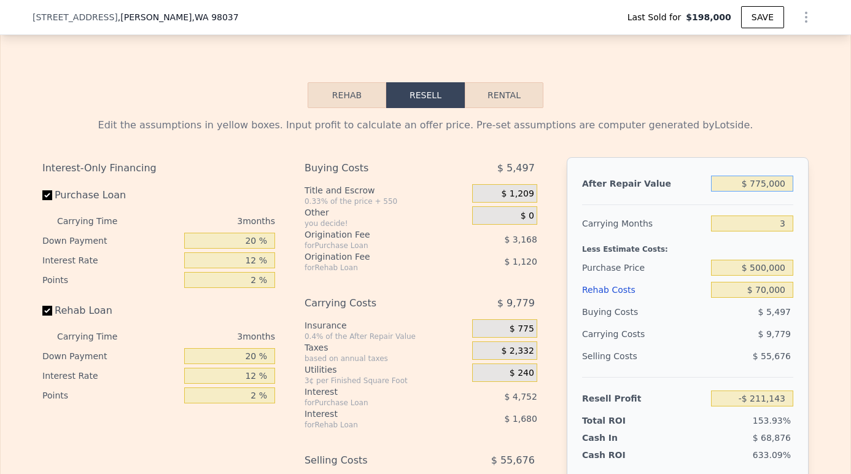
type input "$ 436,048"
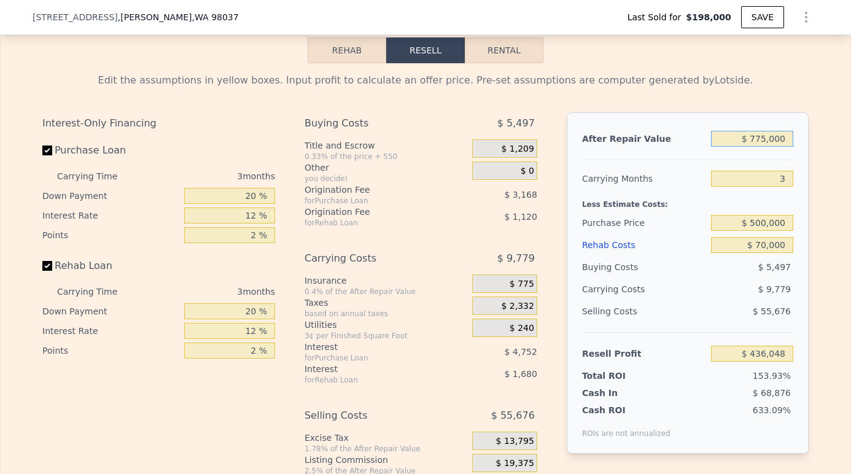
scroll to position [1656, 0]
click at [743, 345] on input "$ 436,048" at bounding box center [752, 353] width 82 height 16
type input "$ 198,000"
click at [746, 237] on input "$ 70,000" at bounding box center [752, 245] width 82 height 16
click at [754, 170] on input "3" at bounding box center [752, 178] width 82 height 16
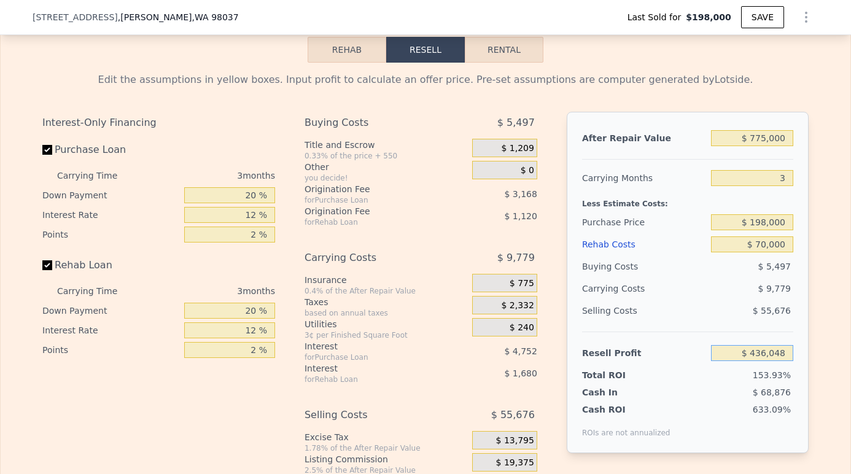
click at [734, 345] on input "$ 436,048" at bounding box center [752, 353] width 82 height 16
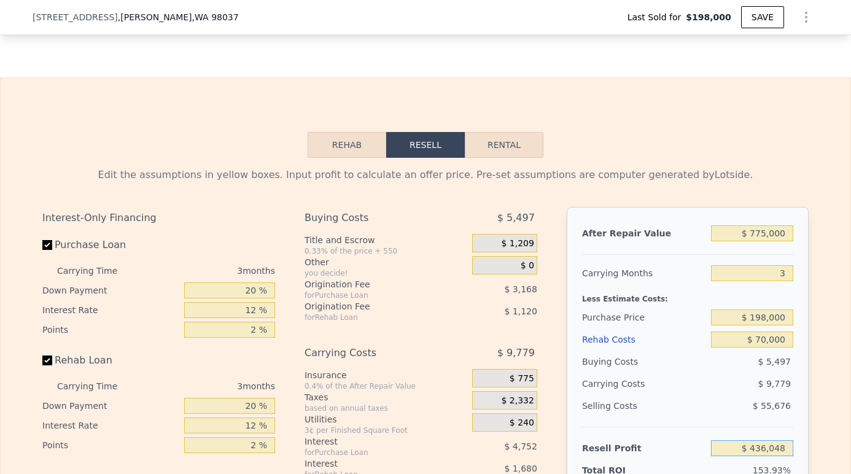
scroll to position [1515, 0]
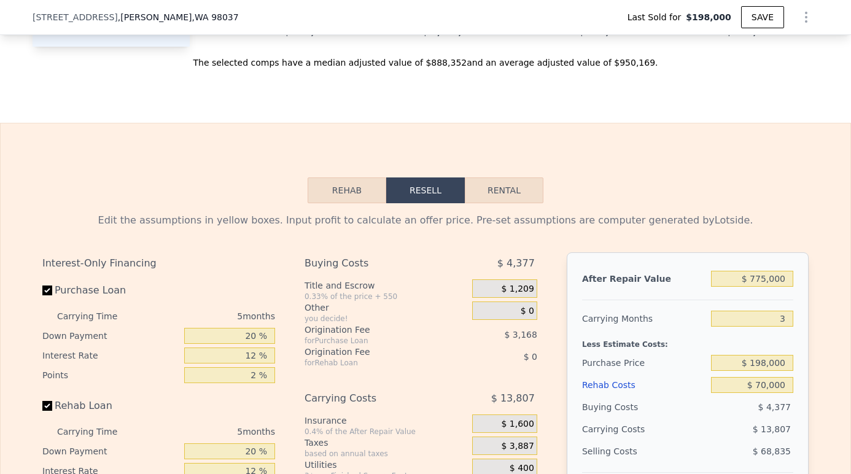
type input "$ 960,000"
type input "5"
type input "$ 0"
type input "$ 674,981"
